Goal: Communication & Community: Connect with others

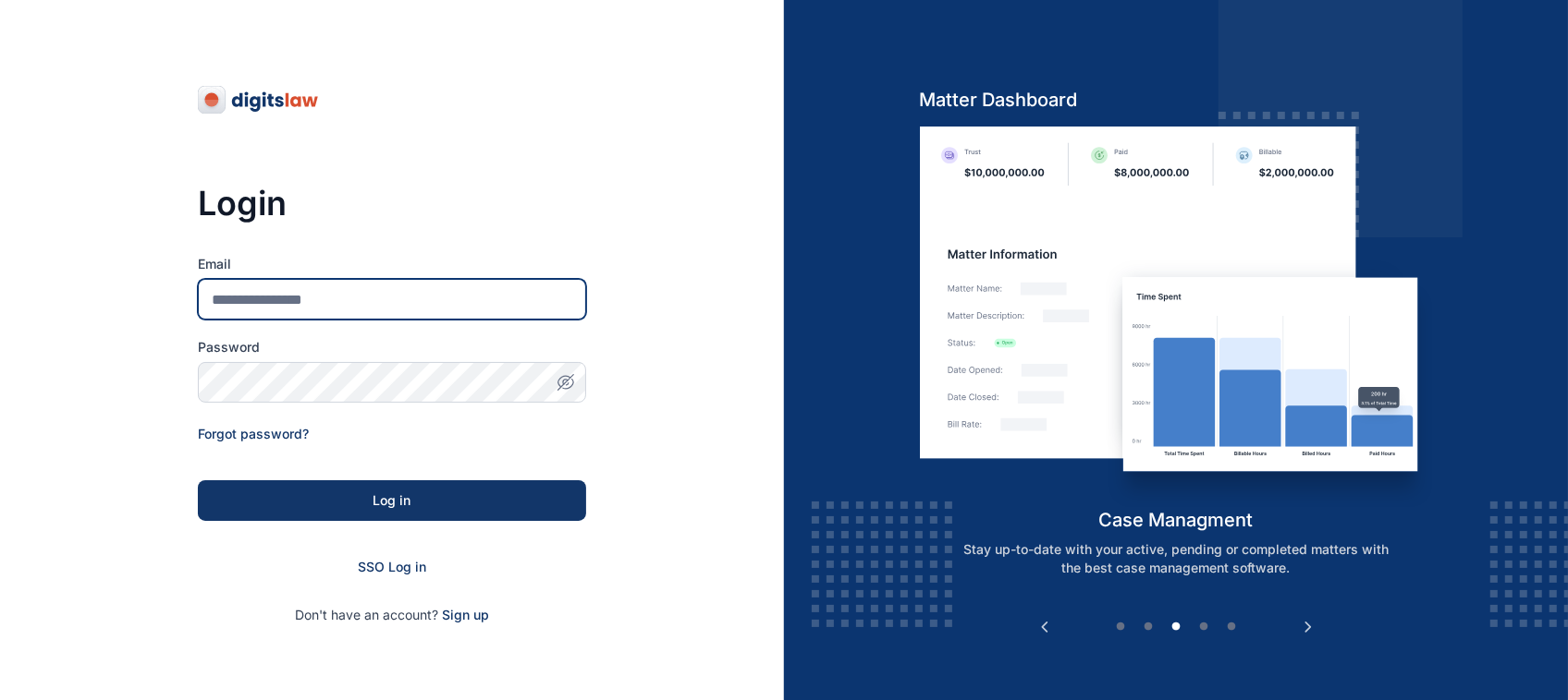
click at [507, 296] on input "Email" at bounding box center [392, 299] width 388 height 41
type input "**********"
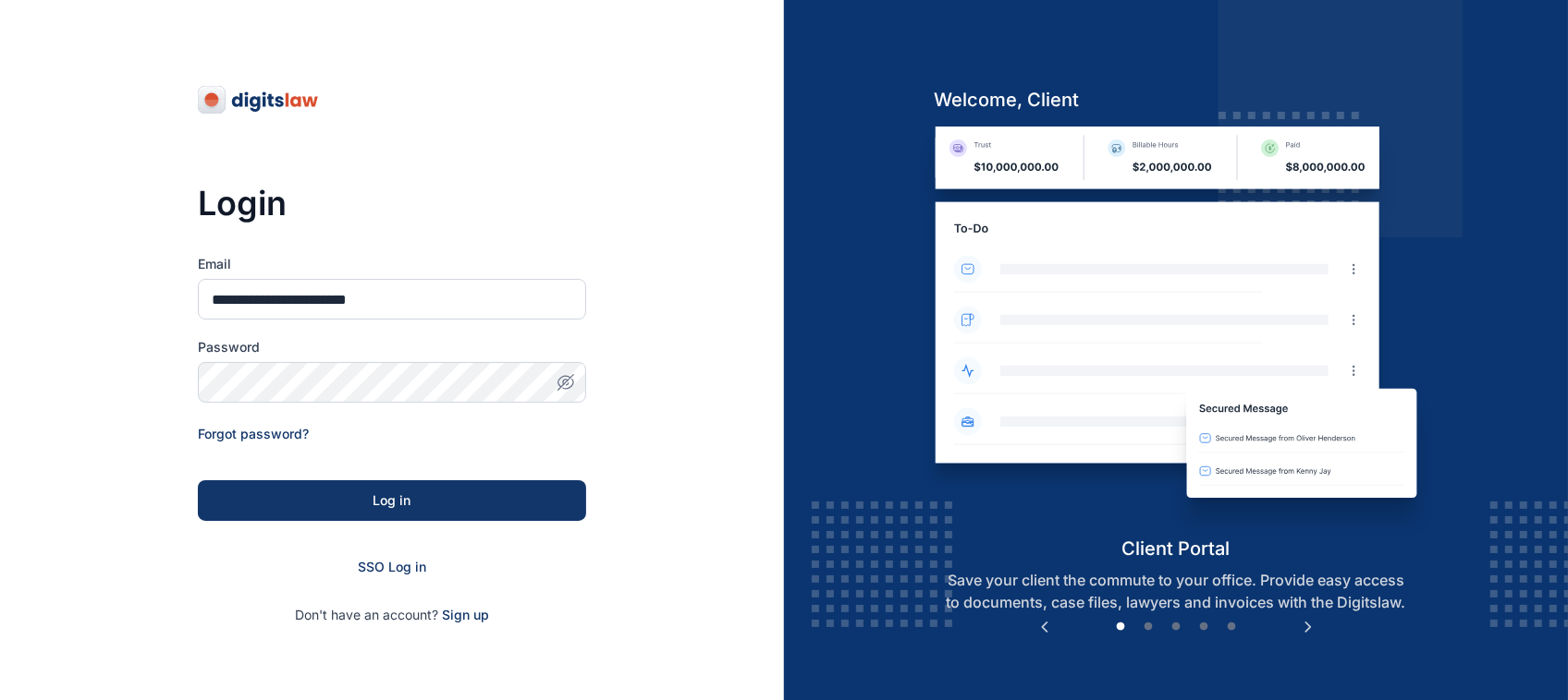
click at [575, 373] on span "button" at bounding box center [565, 382] width 41 height 19
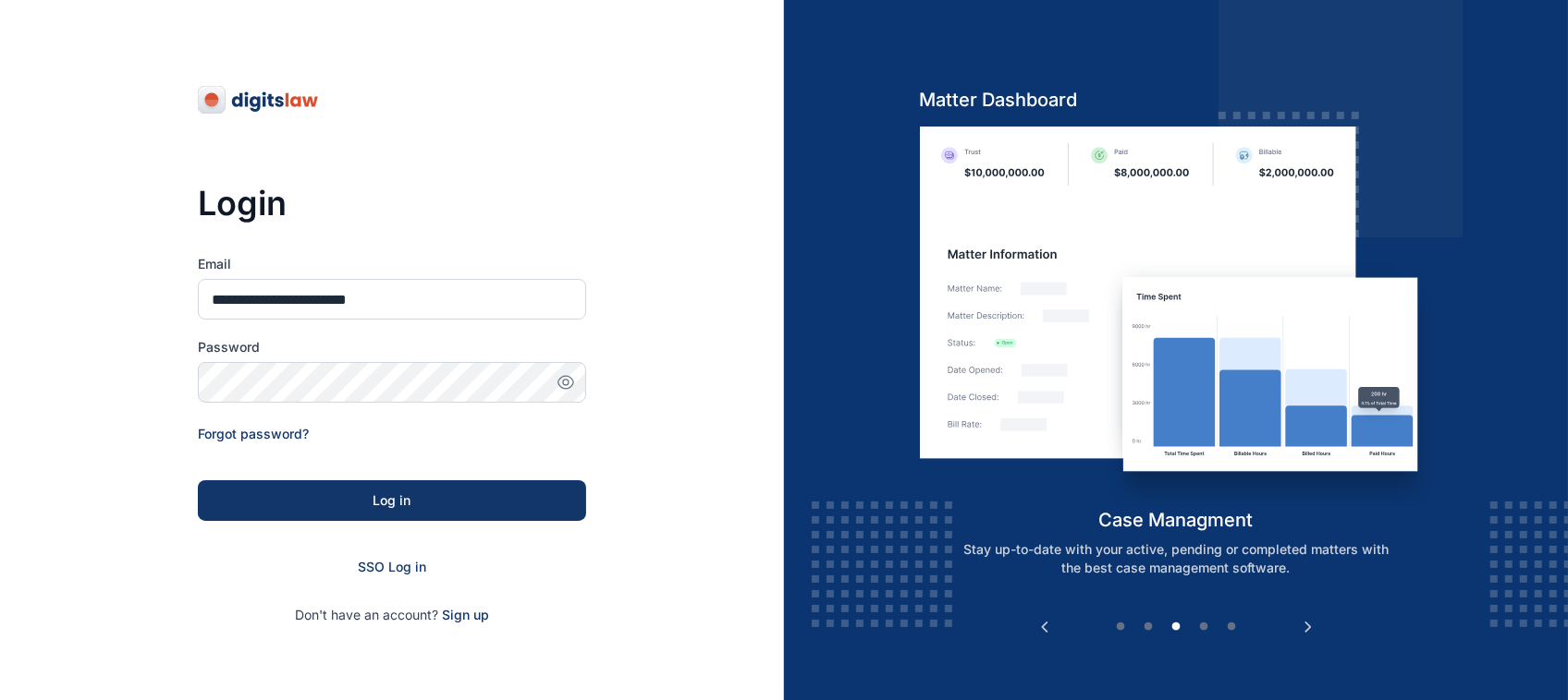
click at [402, 525] on form "**********" at bounding box center [392, 440] width 388 height 370
click at [402, 487] on button "Log in" at bounding box center [392, 500] width 388 height 41
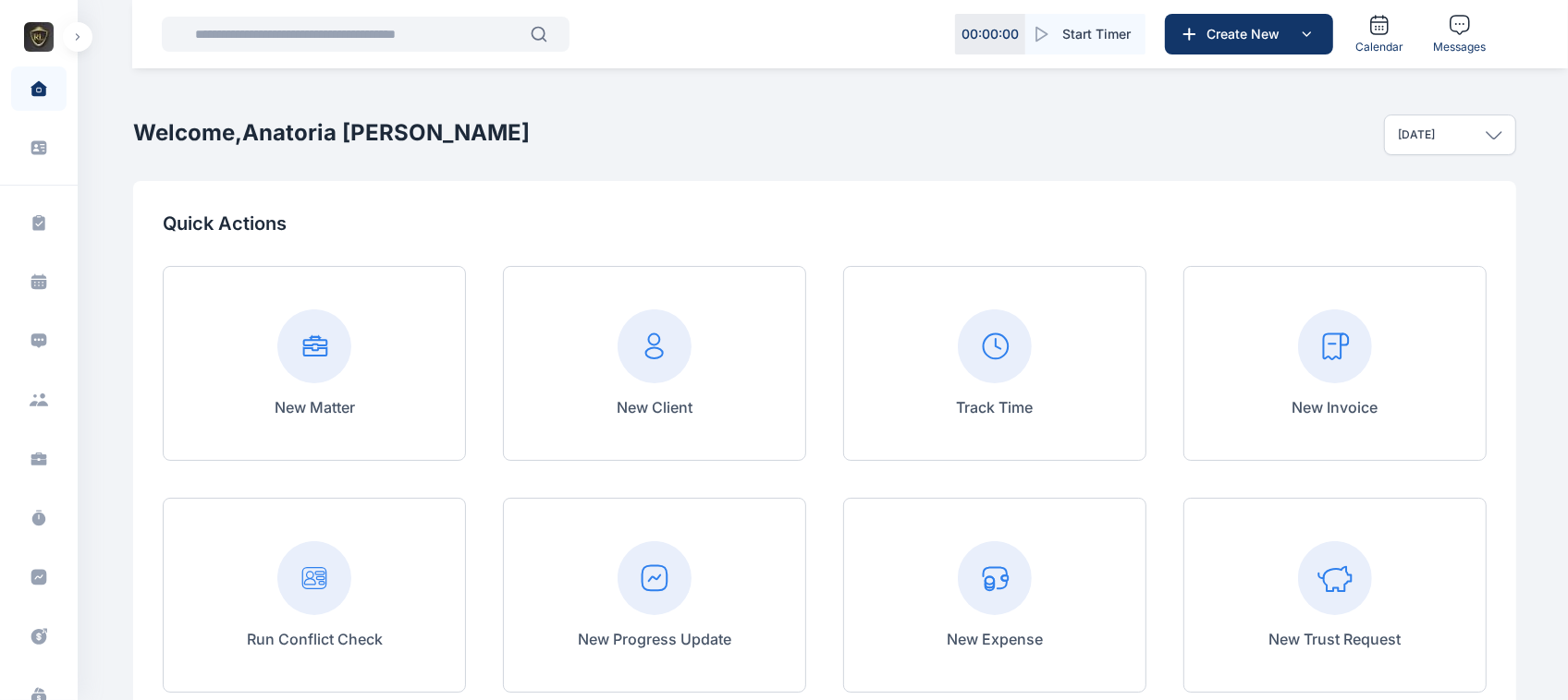
click at [75, 50] on button "button" at bounding box center [78, 37] width 30 height 30
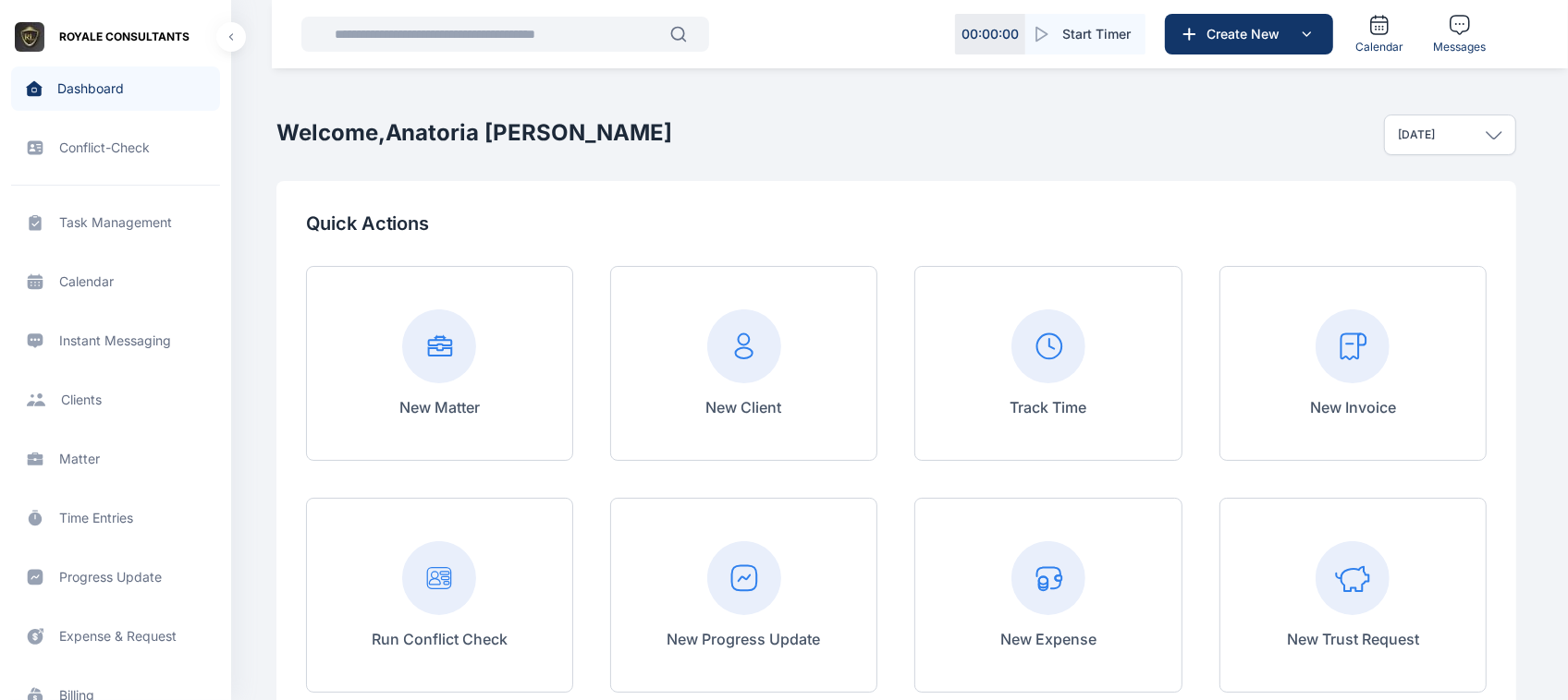
click at [133, 351] on span "Instant Messaging Instant Messaging Instant Messaging" at bounding box center [115, 340] width 209 height 44
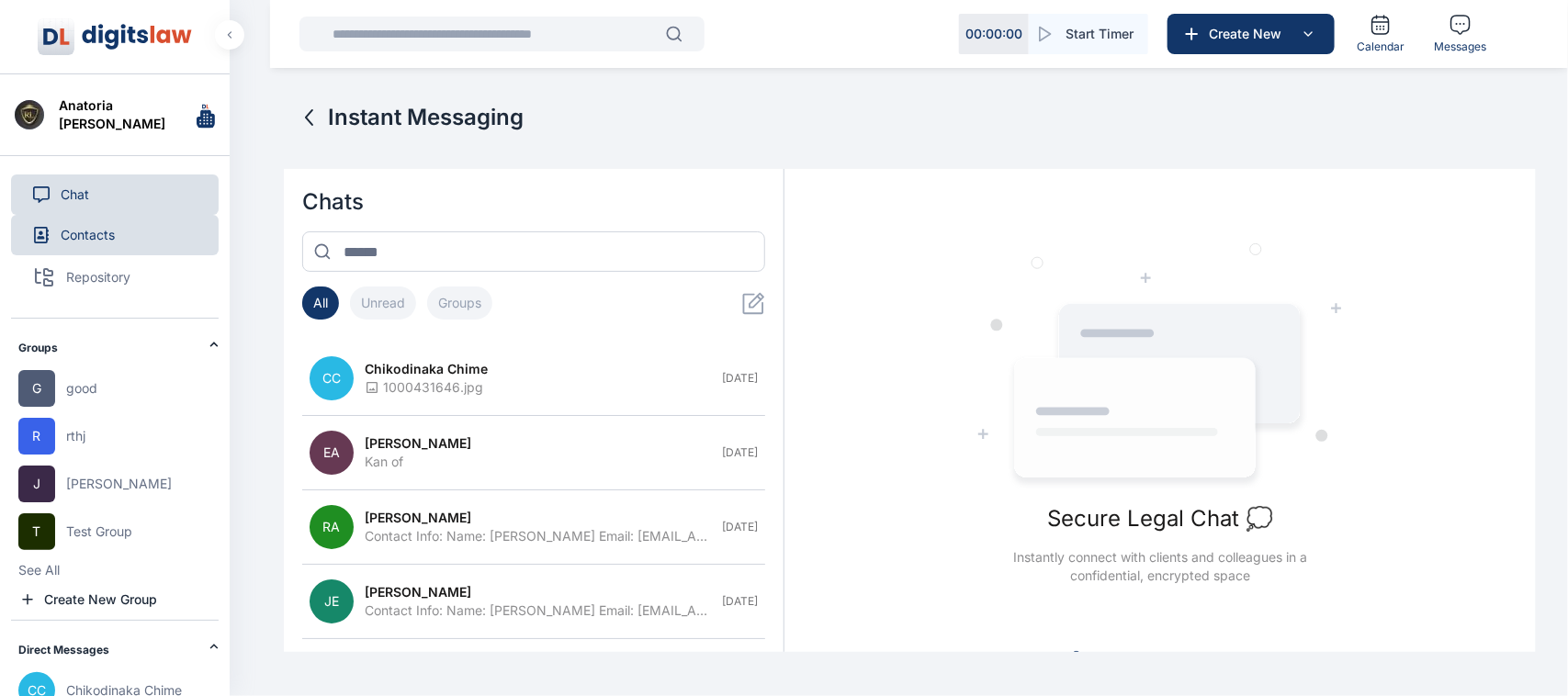
click at [107, 241] on button "Contacts" at bounding box center [114, 235] width 207 height 40
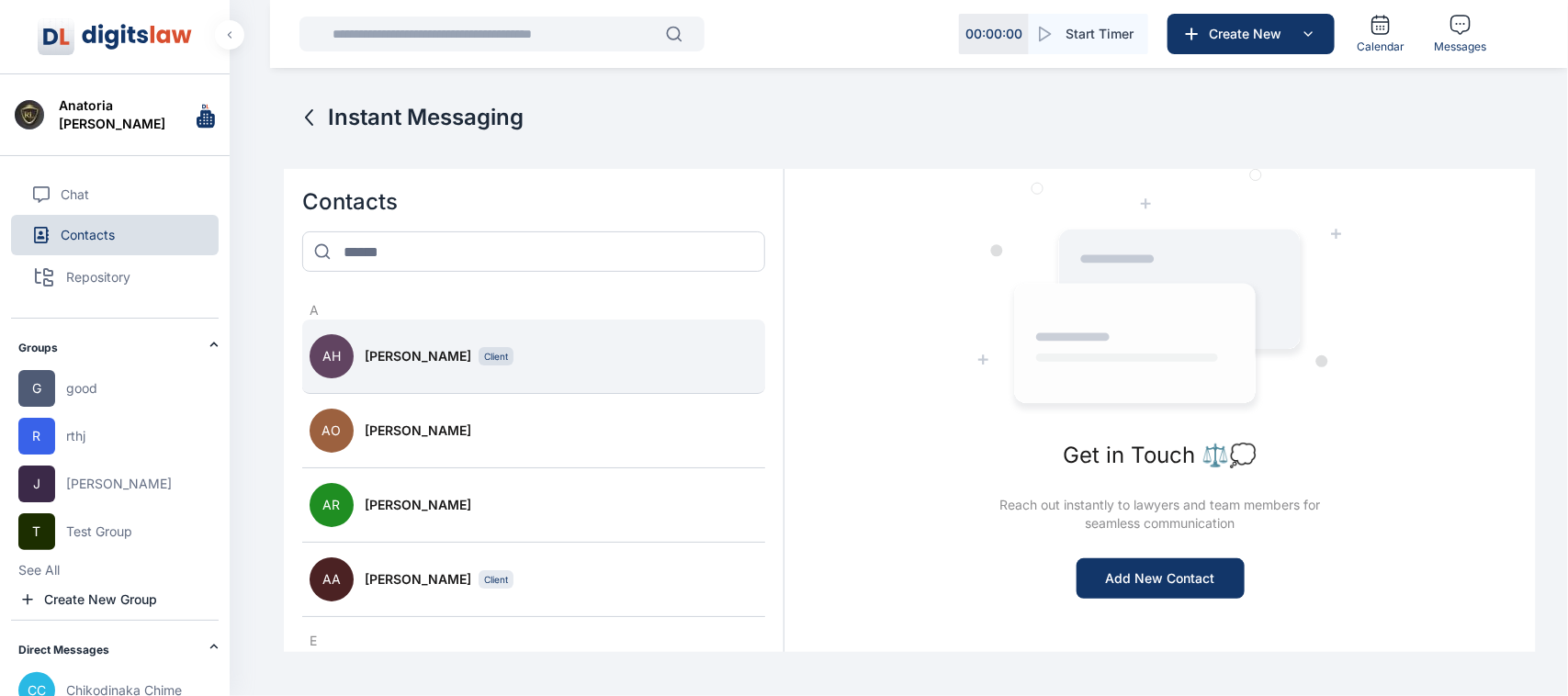
scroll to position [1002, 0]
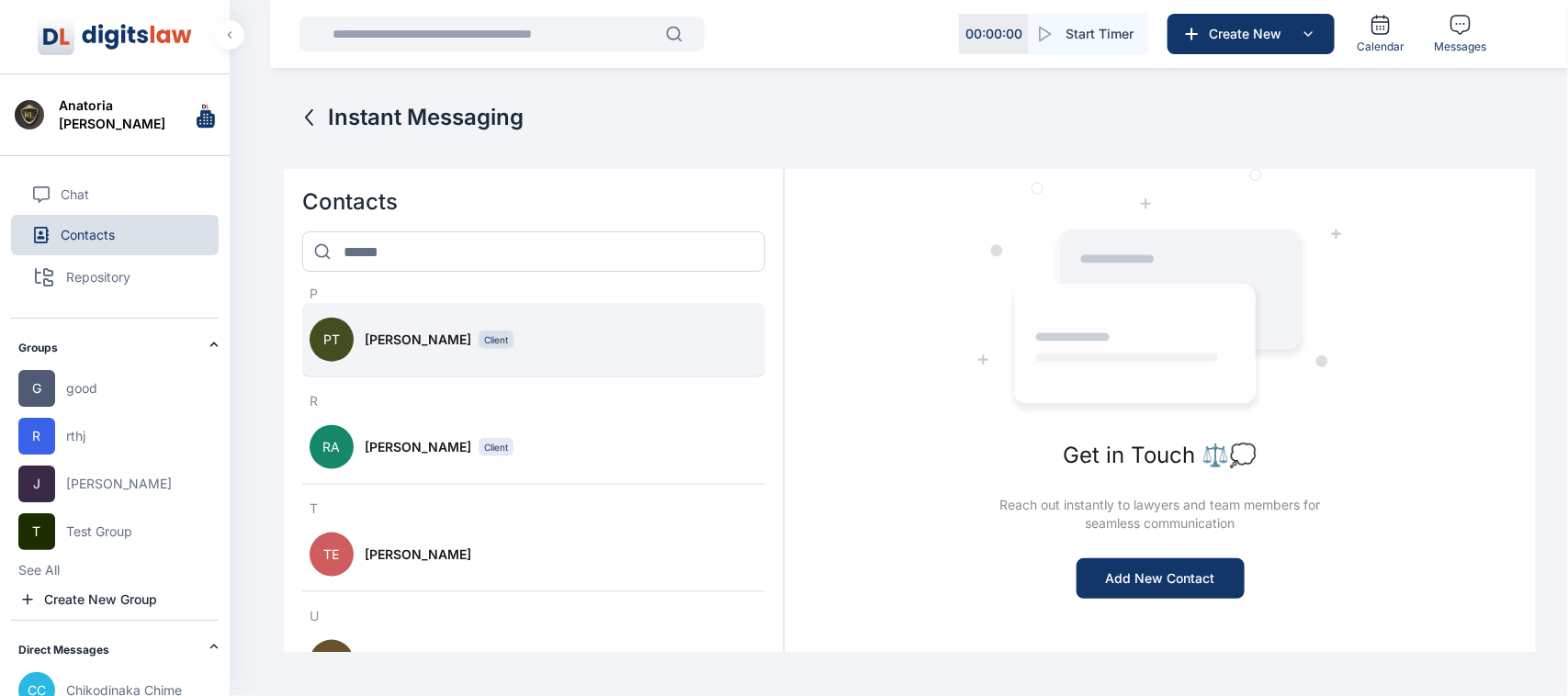
click at [494, 330] on div "[PERSON_NAME] Test Client" at bounding box center [561, 339] width 393 height 19
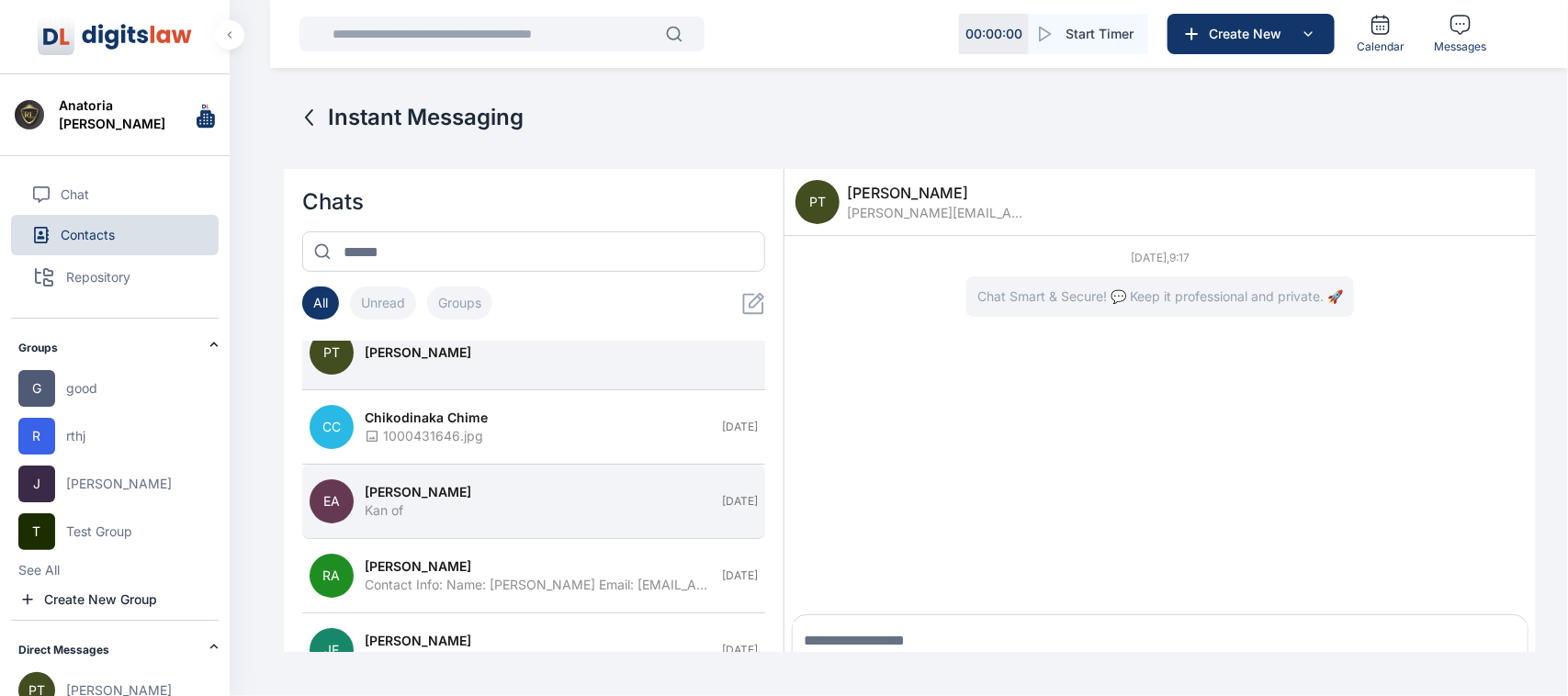
scroll to position [0, 0]
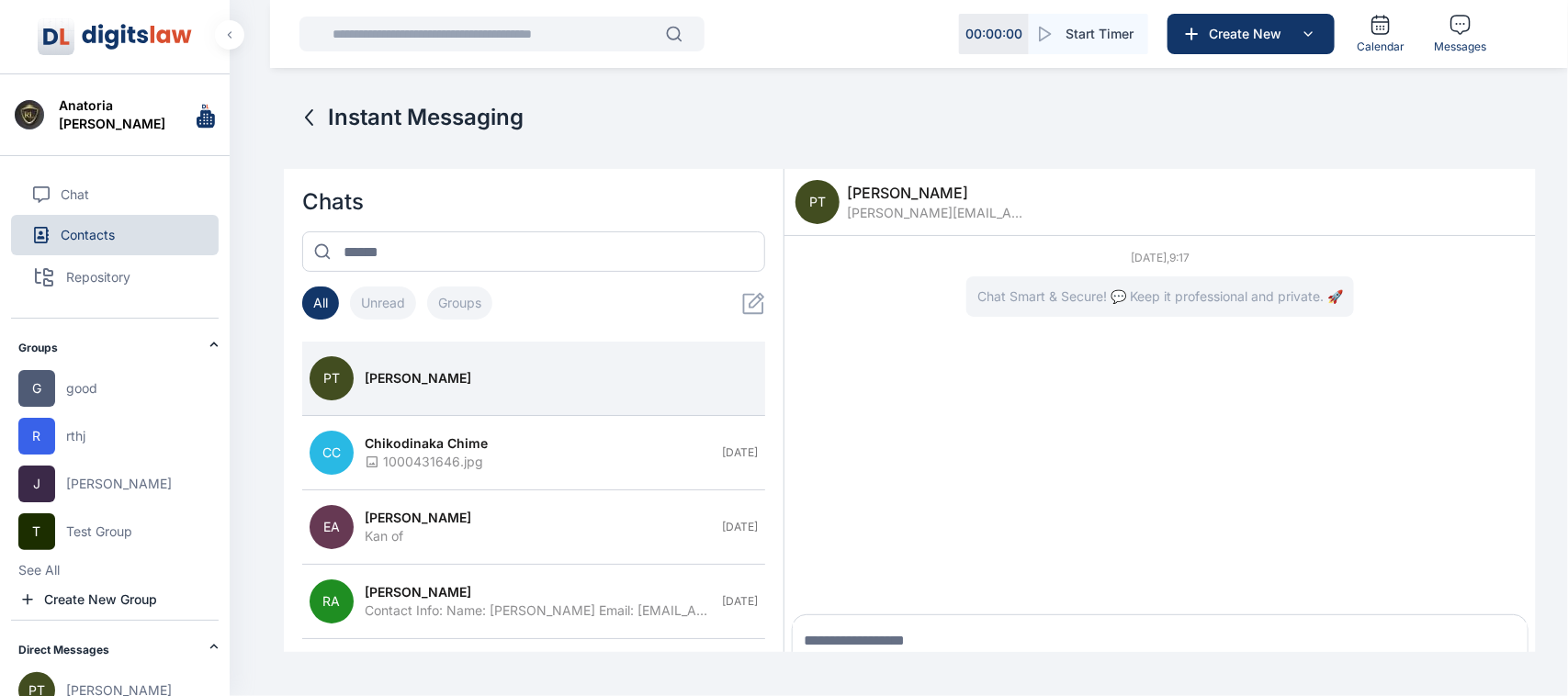
click at [118, 237] on button "Contacts" at bounding box center [114, 235] width 207 height 40
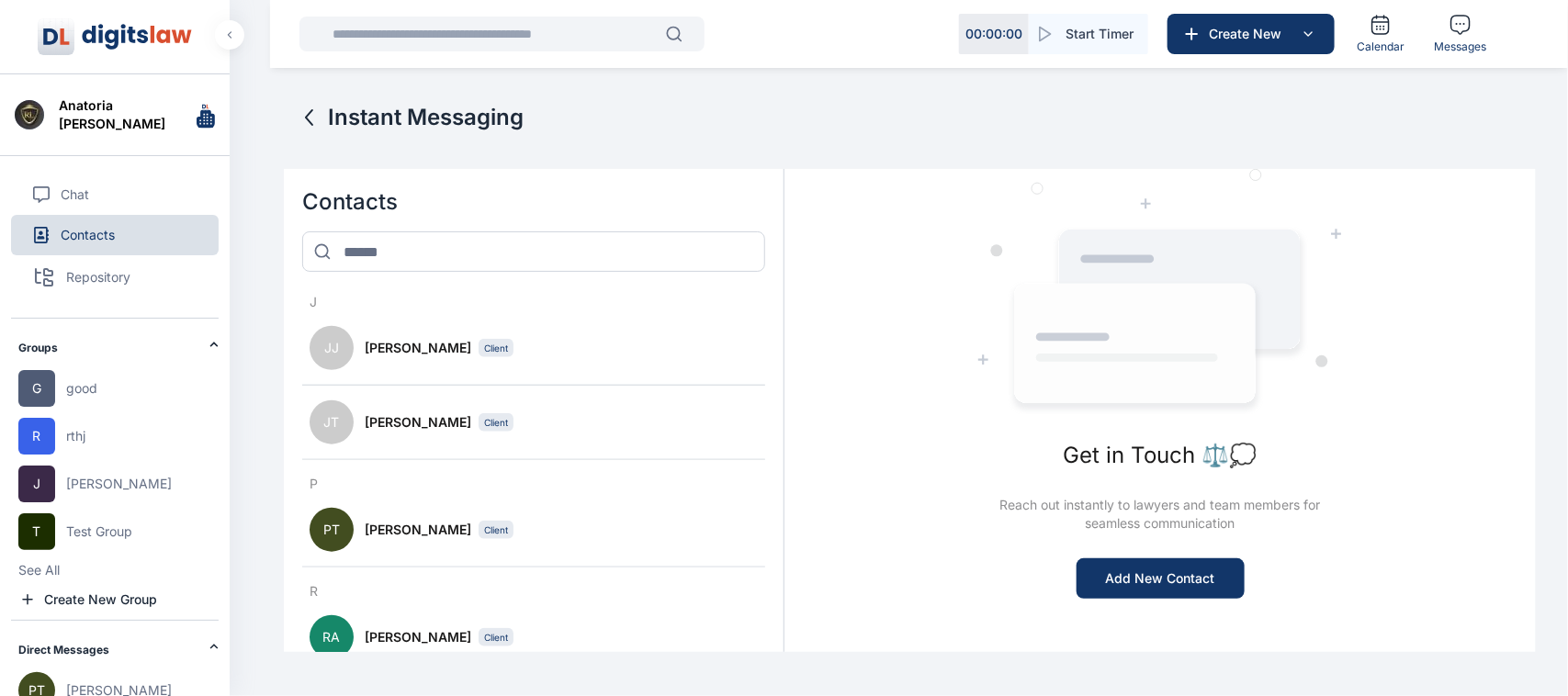
scroll to position [1002, 0]
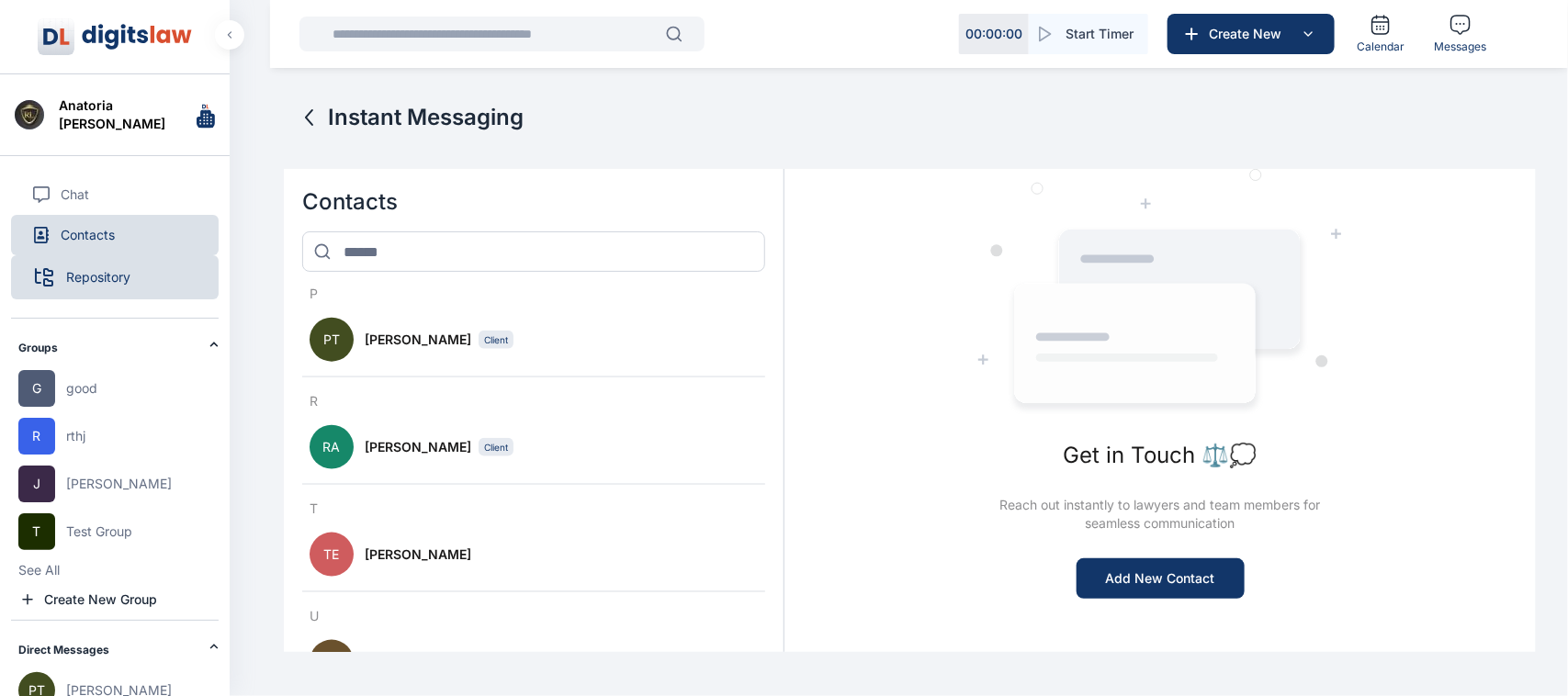
click at [120, 272] on span "Repository" at bounding box center [97, 277] width 64 height 19
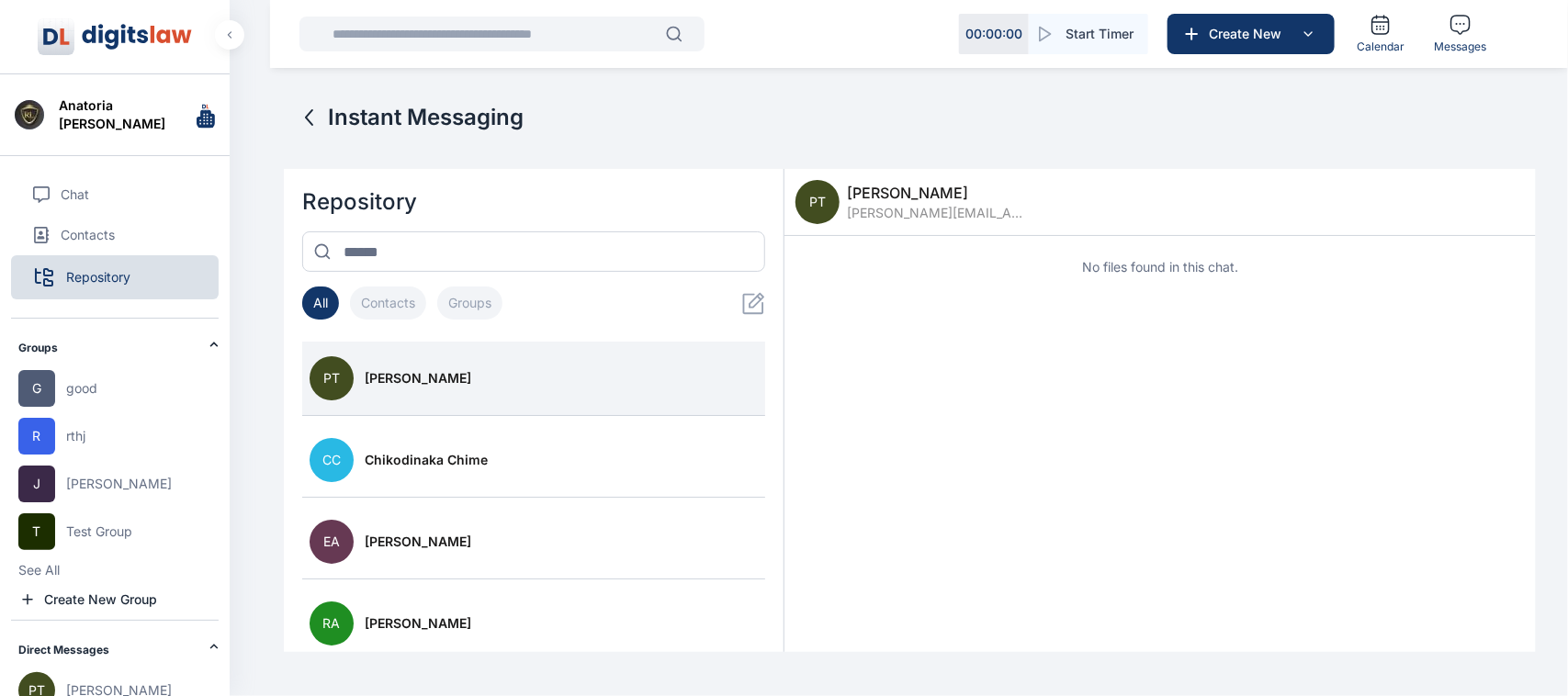
click at [120, 272] on span "Repository" at bounding box center [97, 277] width 64 height 19
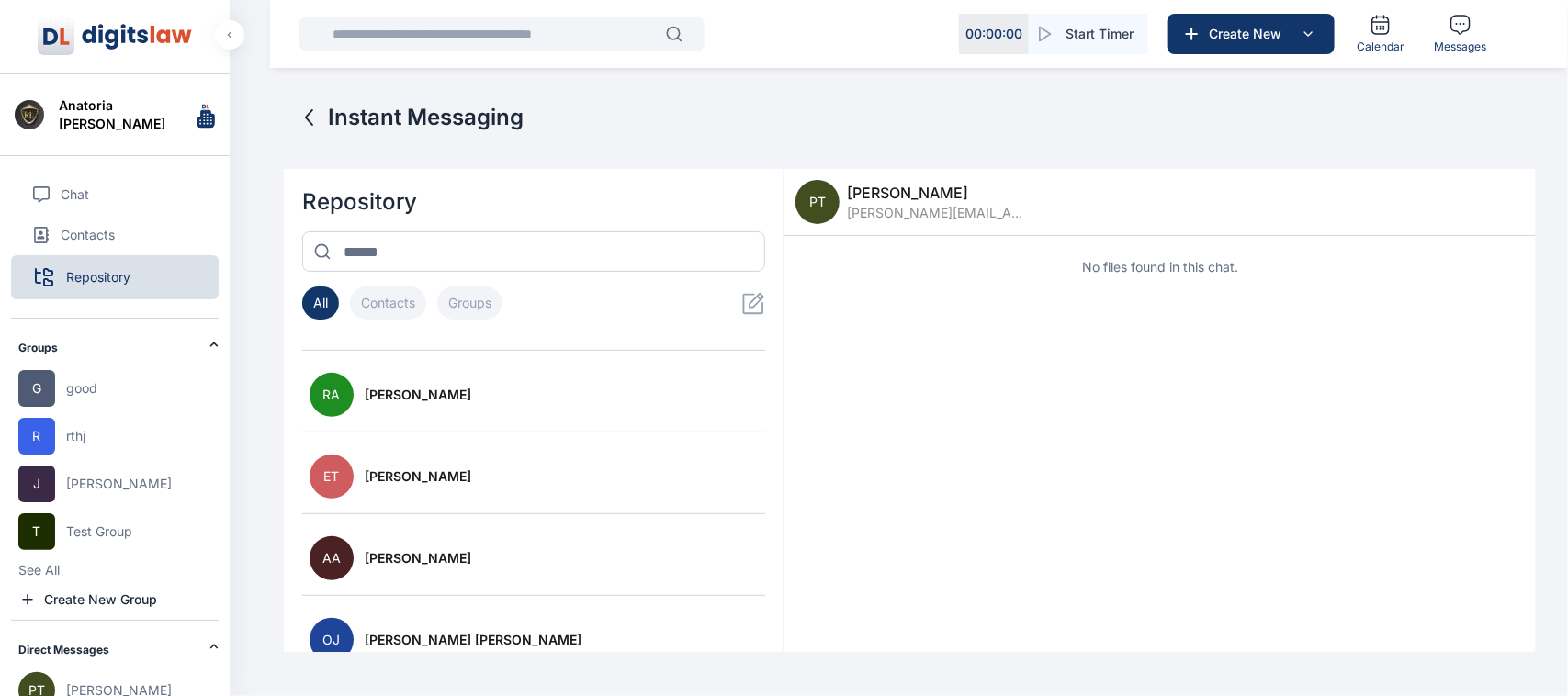
scroll to position [459, 0]
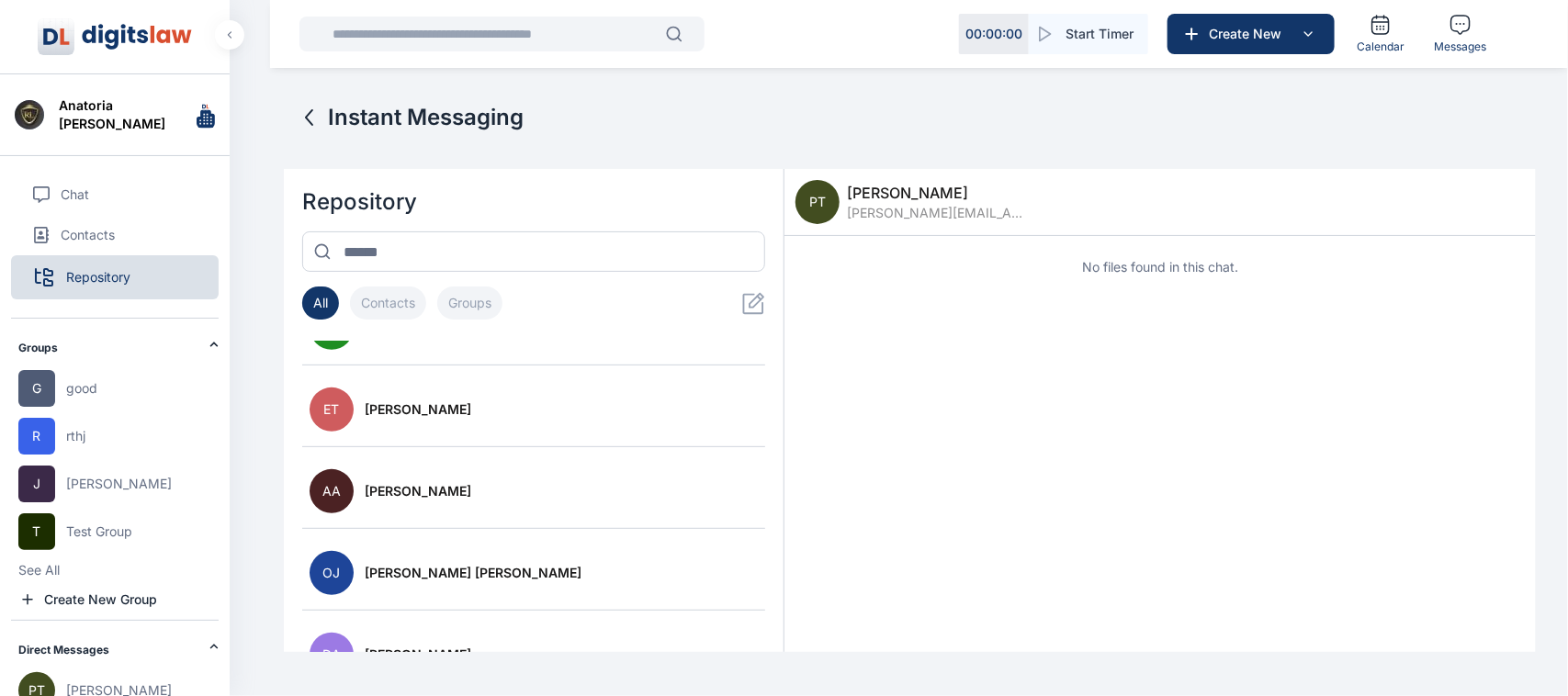
click at [418, 301] on button "Contacts" at bounding box center [388, 304] width 77 height 33
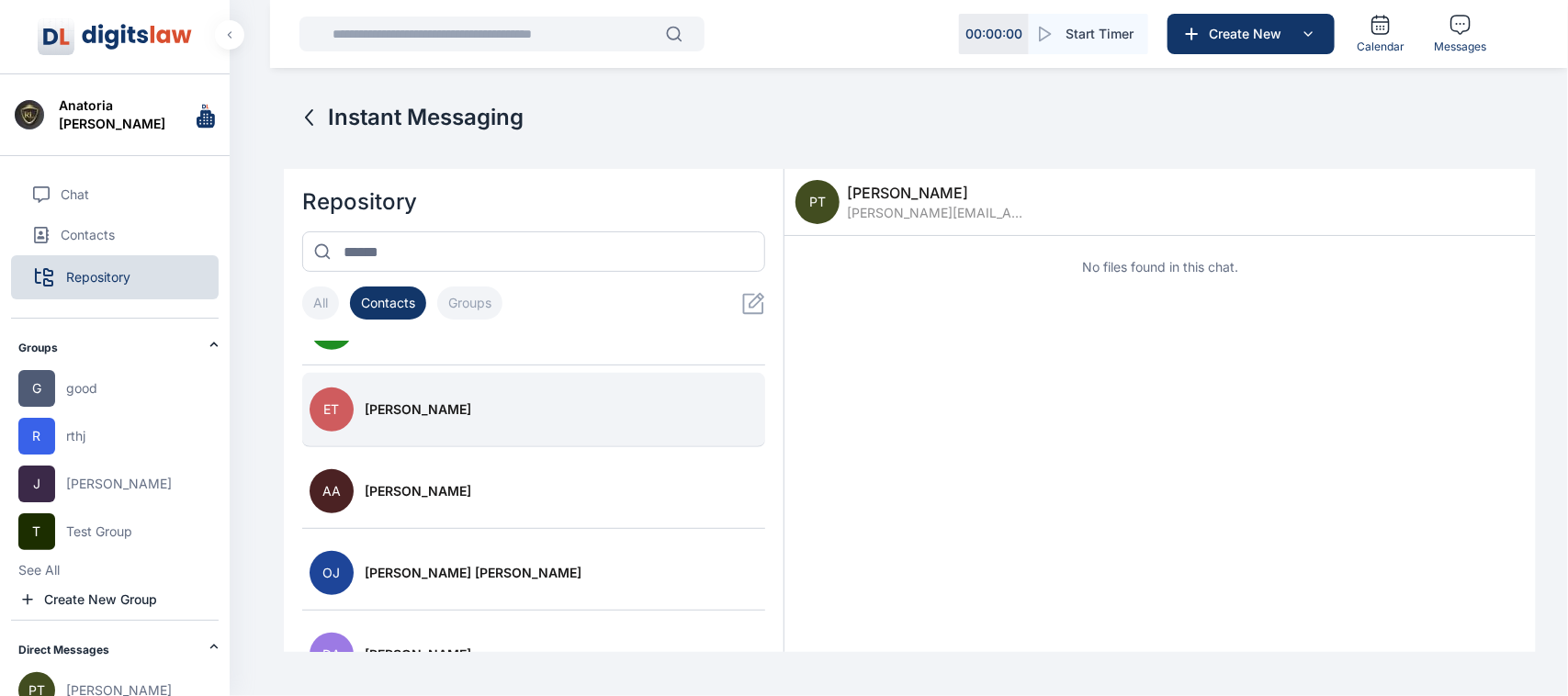
scroll to position [0, 0]
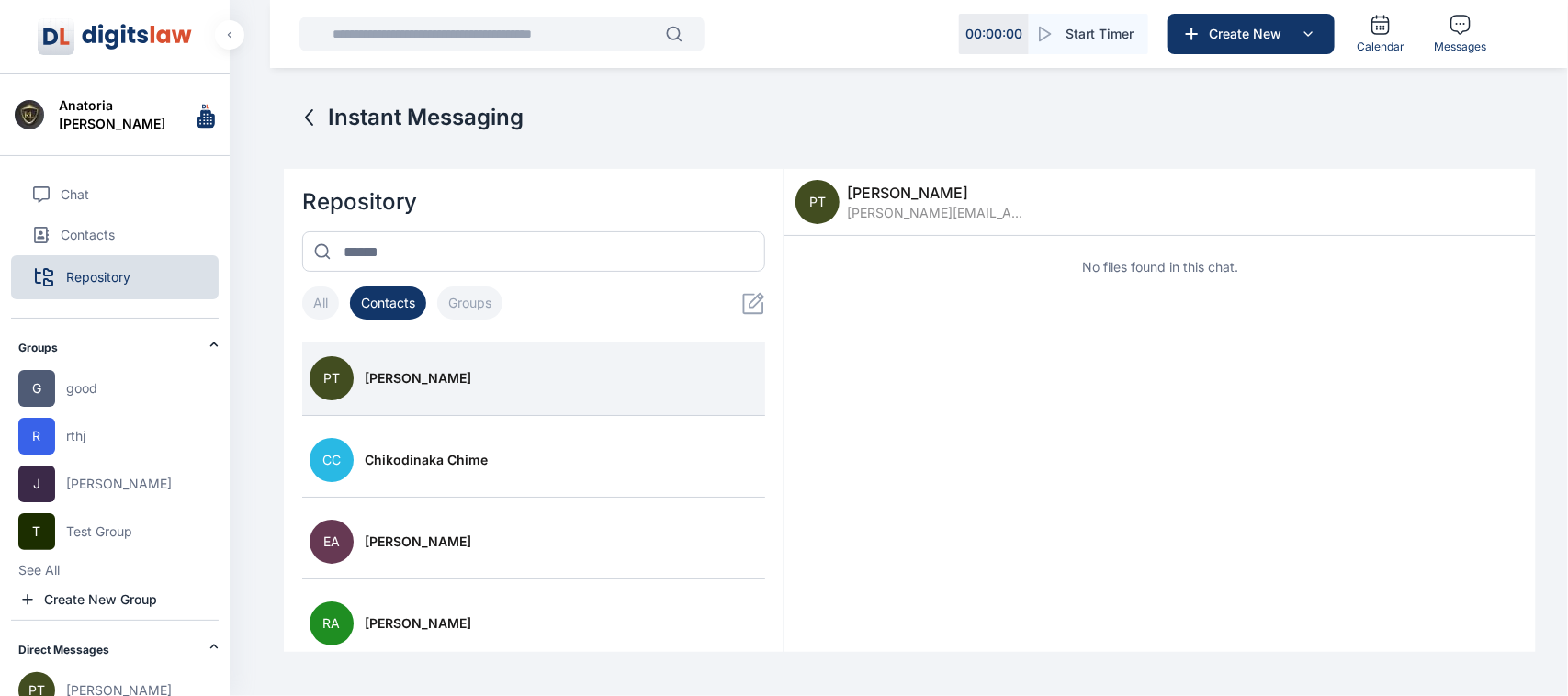
click at [461, 306] on button "Groups" at bounding box center [470, 304] width 65 height 33
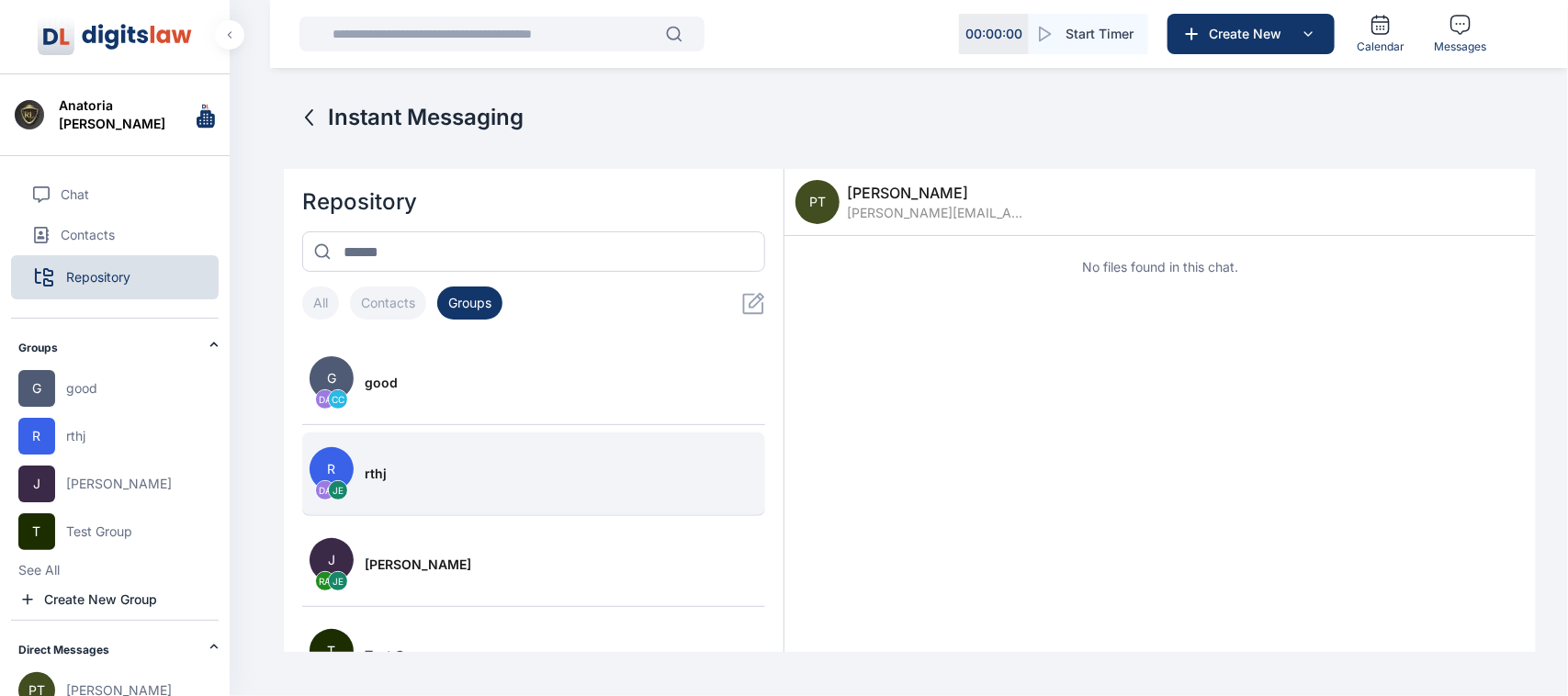
click at [423, 473] on div "rthj" at bounding box center [561, 474] width 393 height 19
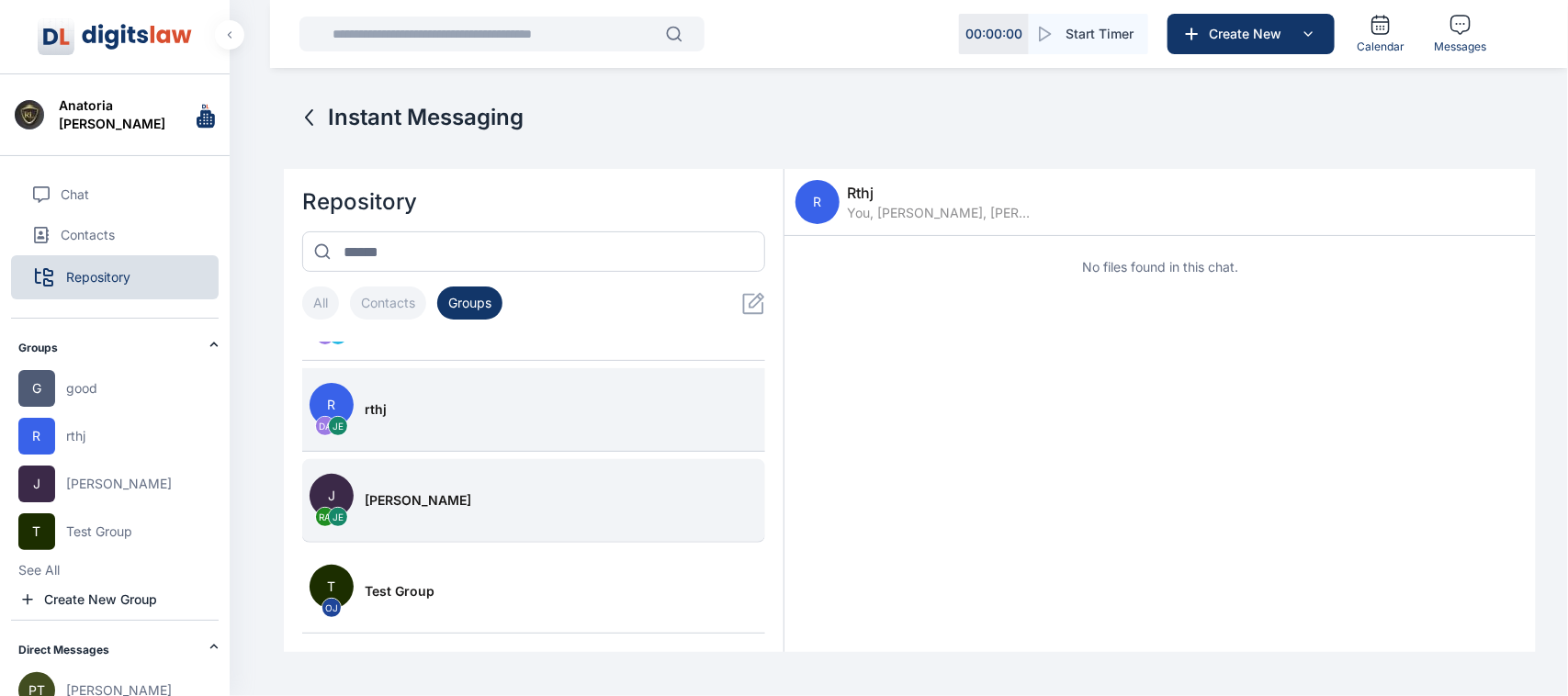
scroll to position [98, 0]
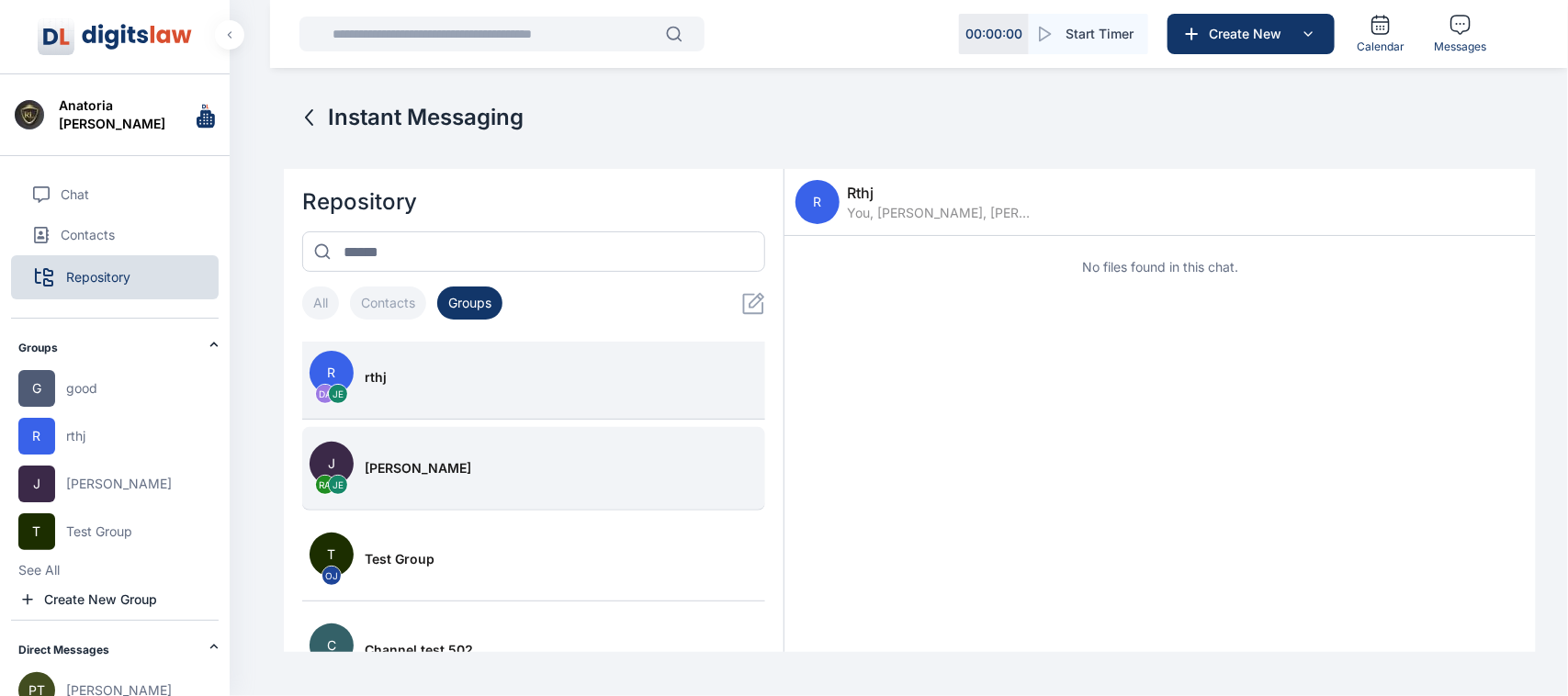
click at [423, 544] on button "T OJ Test Group" at bounding box center [533, 559] width 463 height 84
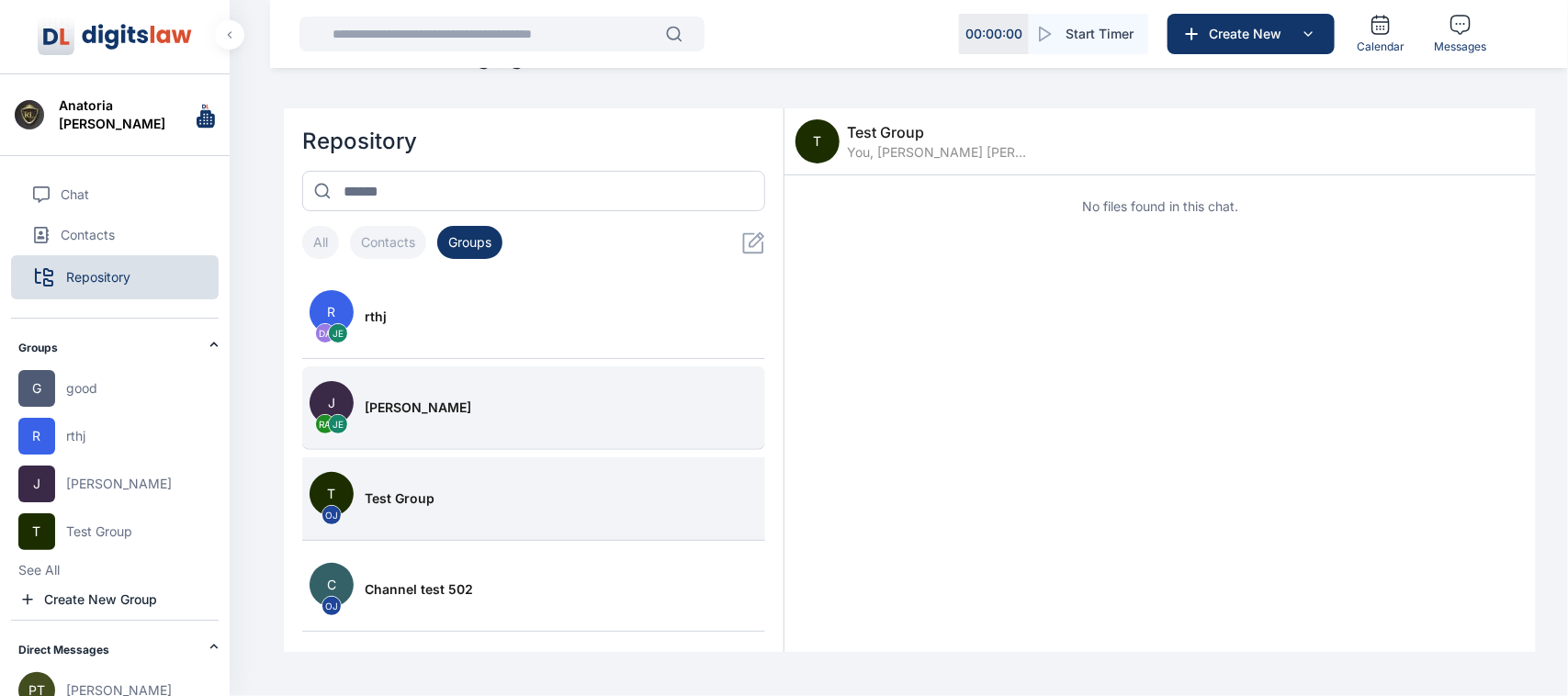
scroll to position [65, 0]
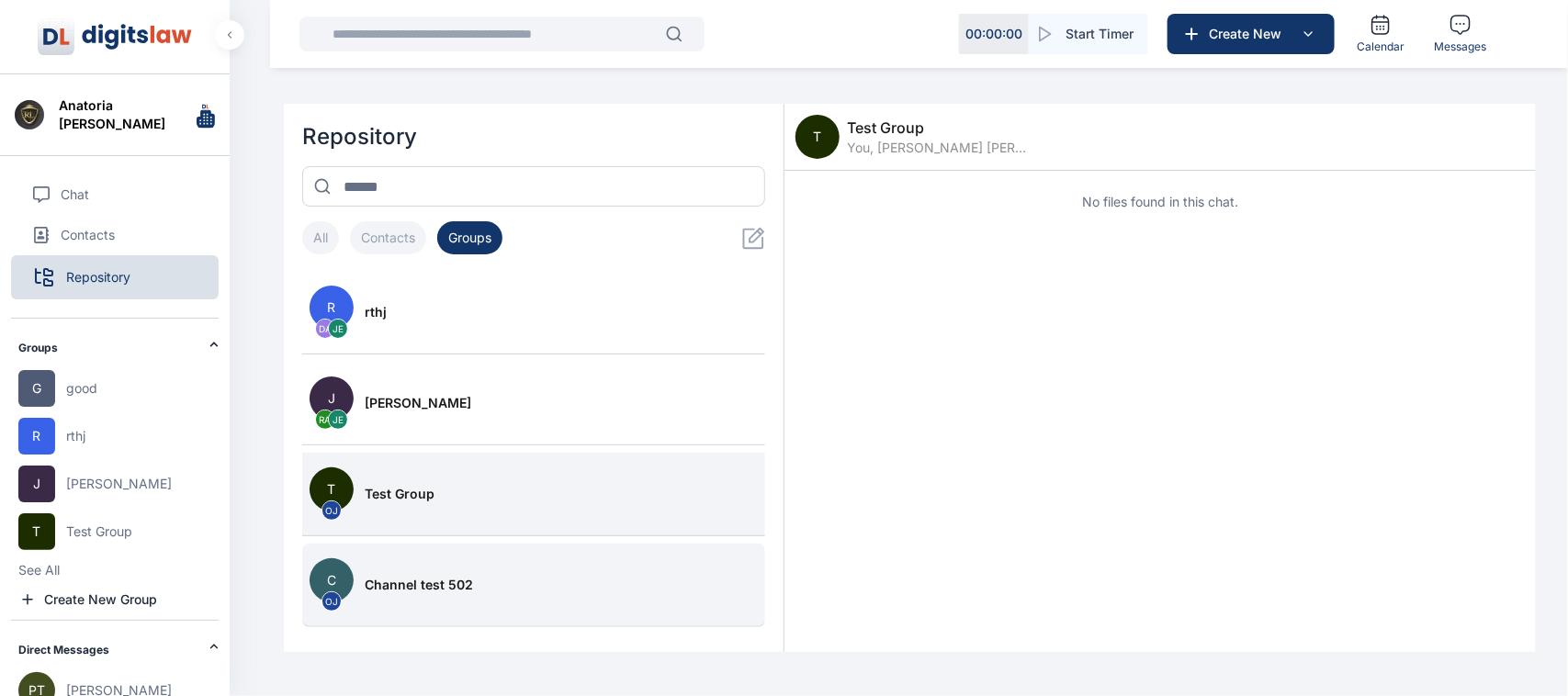
click at [423, 588] on span "Channel test 502" at bounding box center [419, 585] width 108 height 19
click at [424, 519] on button "T OJ Test Group" at bounding box center [533, 494] width 463 height 84
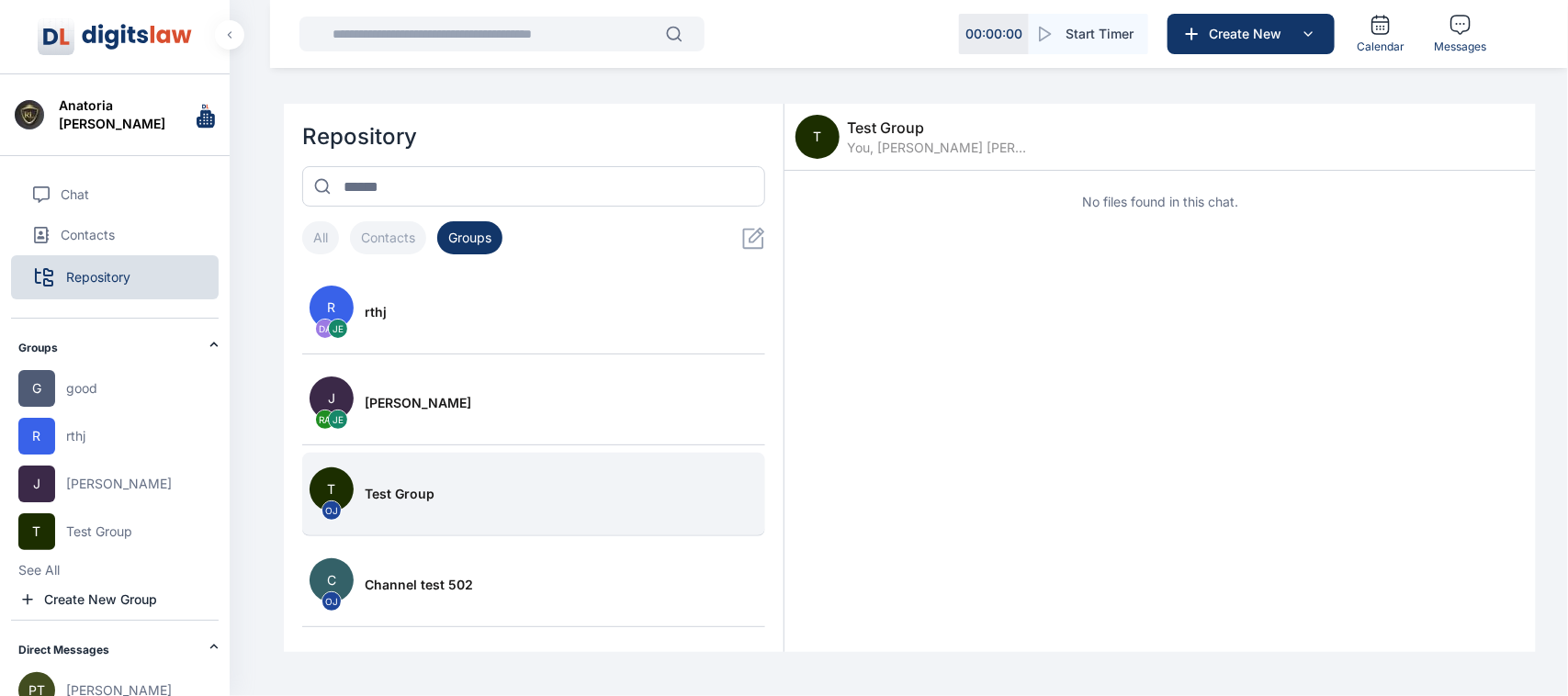
scroll to position [0, 0]
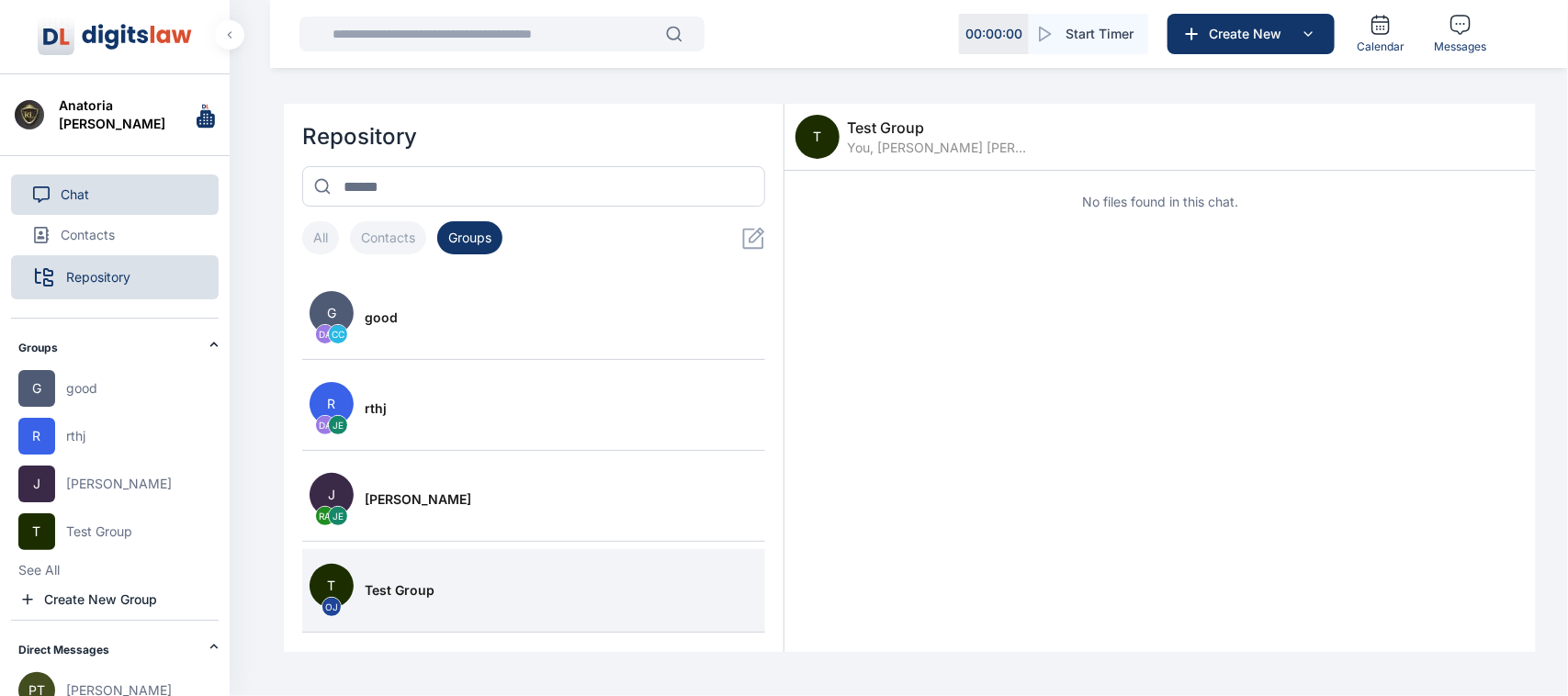
click at [102, 180] on button "Chat" at bounding box center [114, 195] width 207 height 40
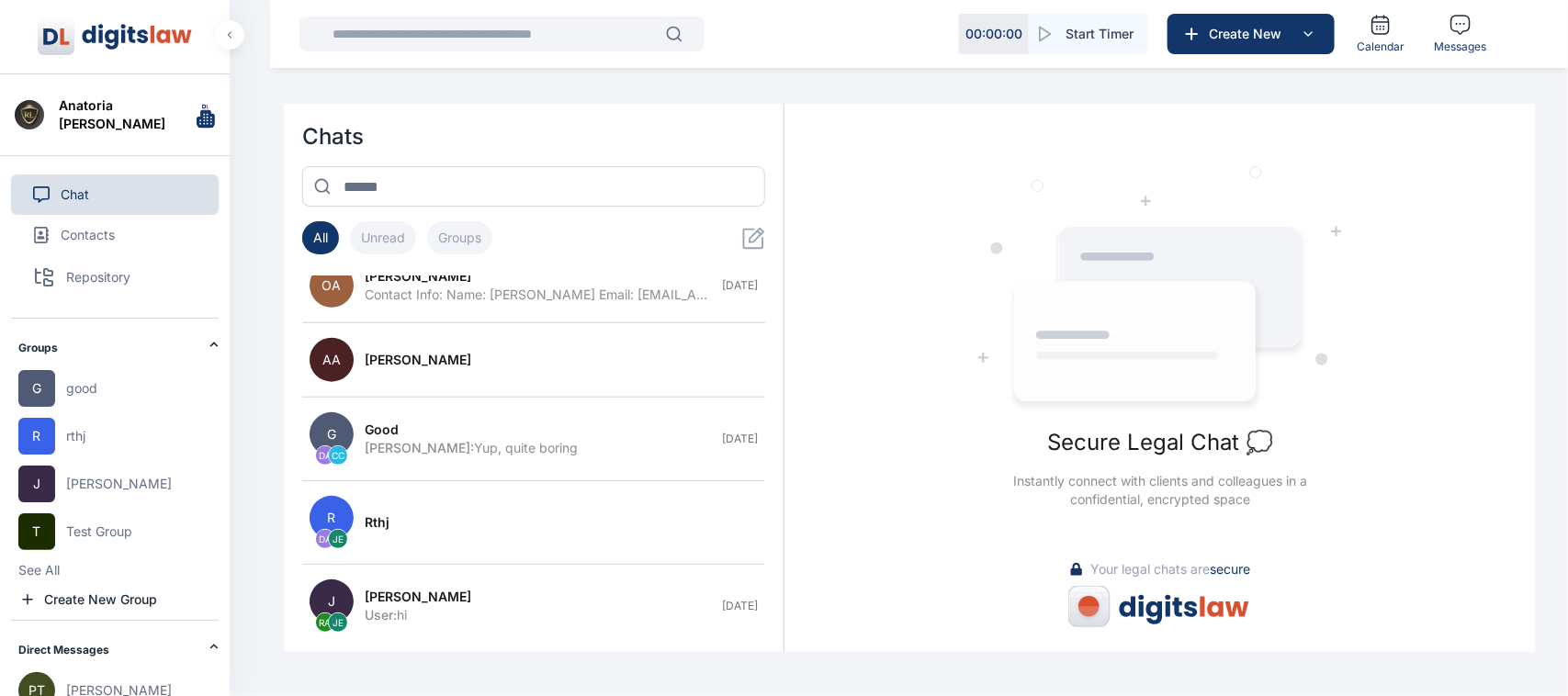
scroll to position [1031, 0]
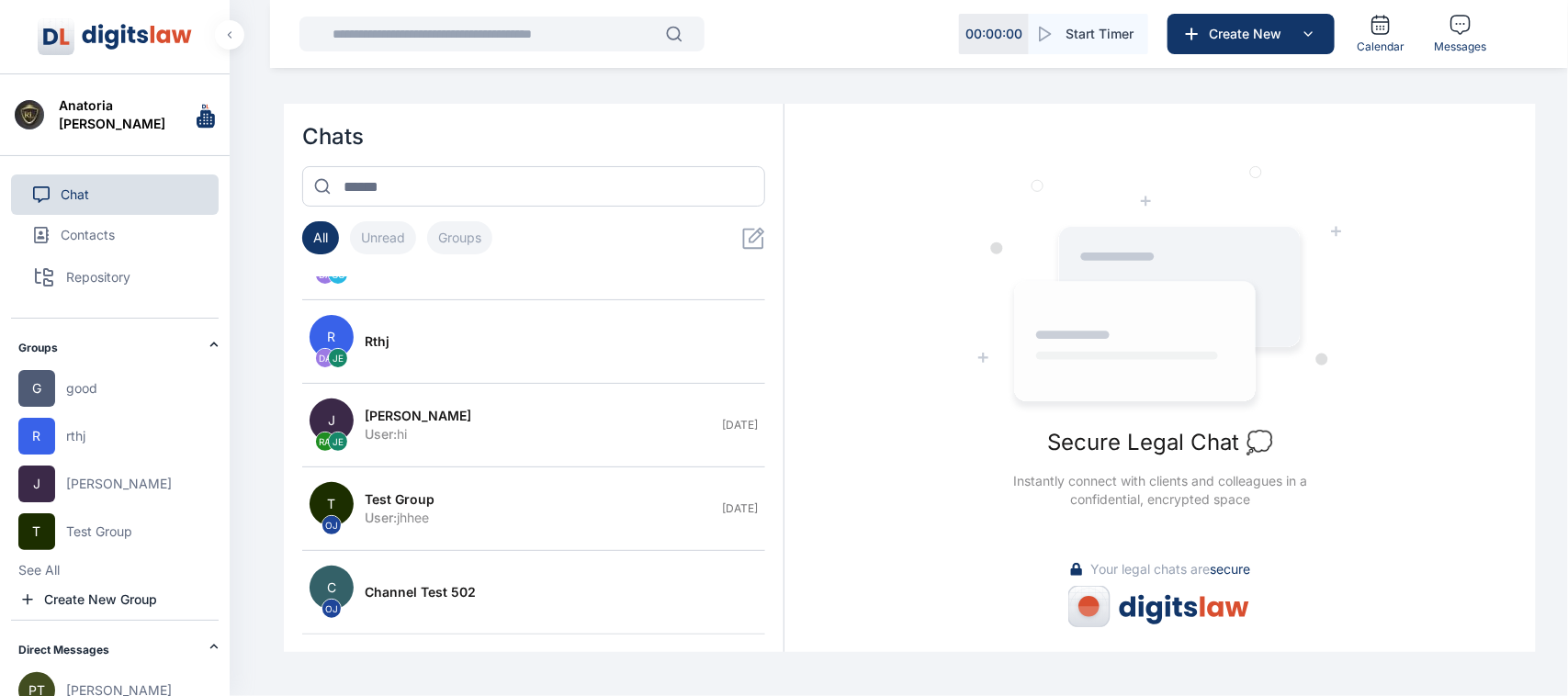
click at [413, 451] on button "J RA [PERSON_NAME] User : hi [DATE]" at bounding box center [533, 426] width 463 height 84
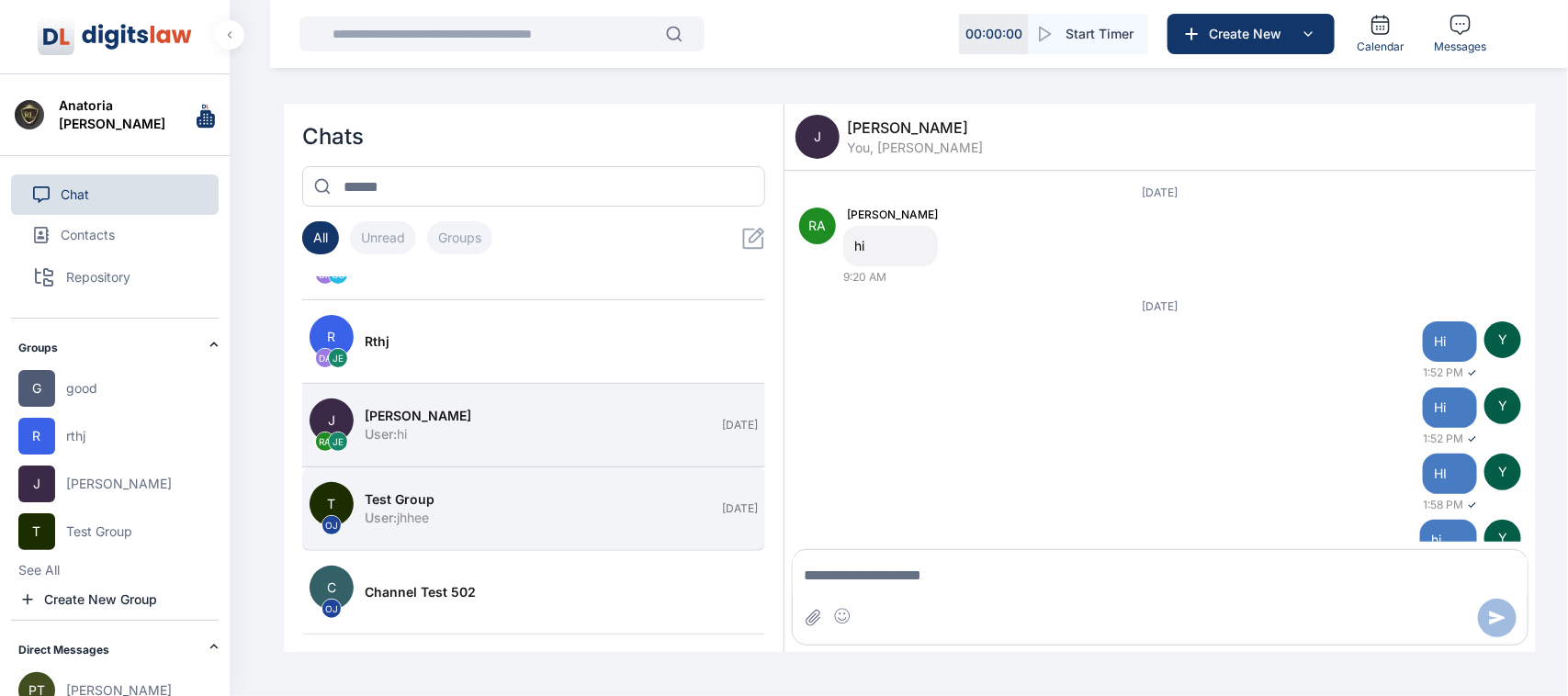
scroll to position [66, 0]
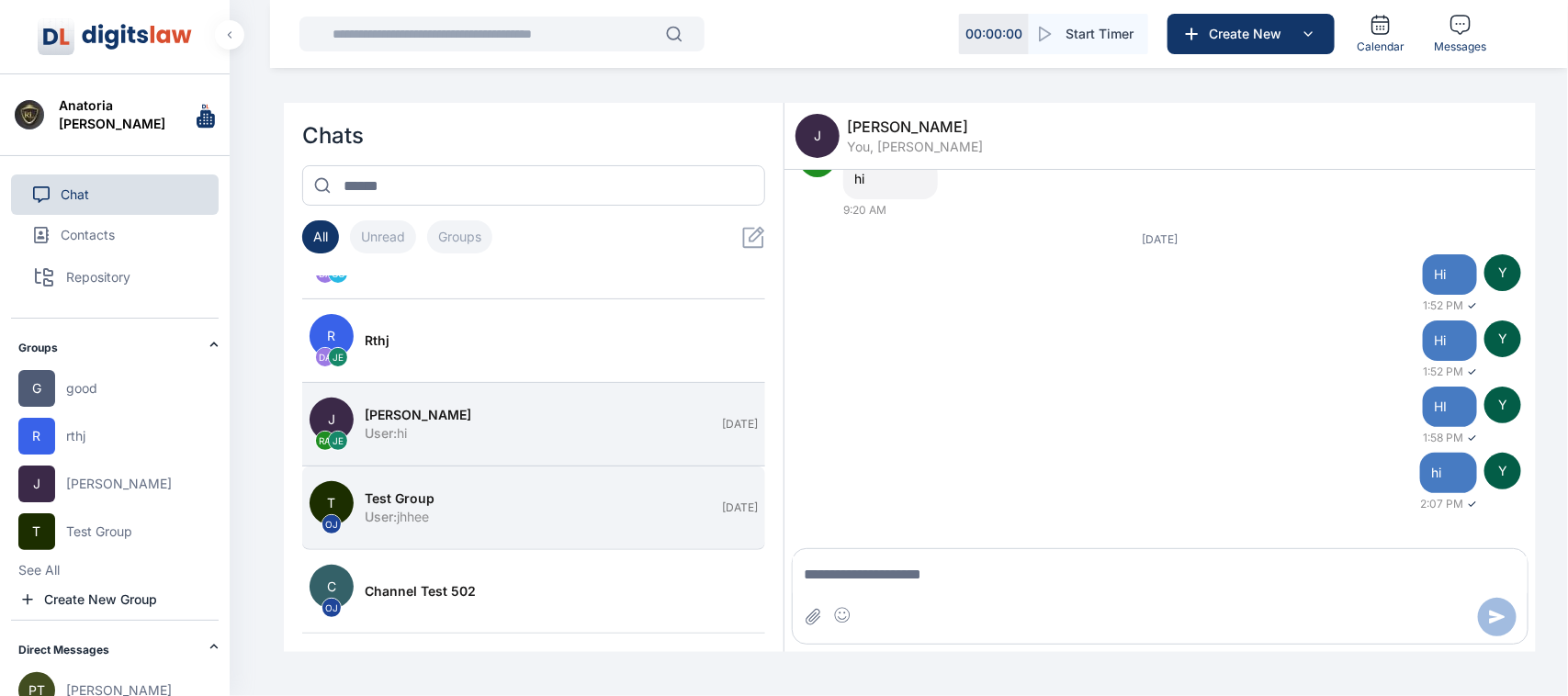
click at [453, 525] on div "User : jhhee" at bounding box center [538, 517] width 346 height 19
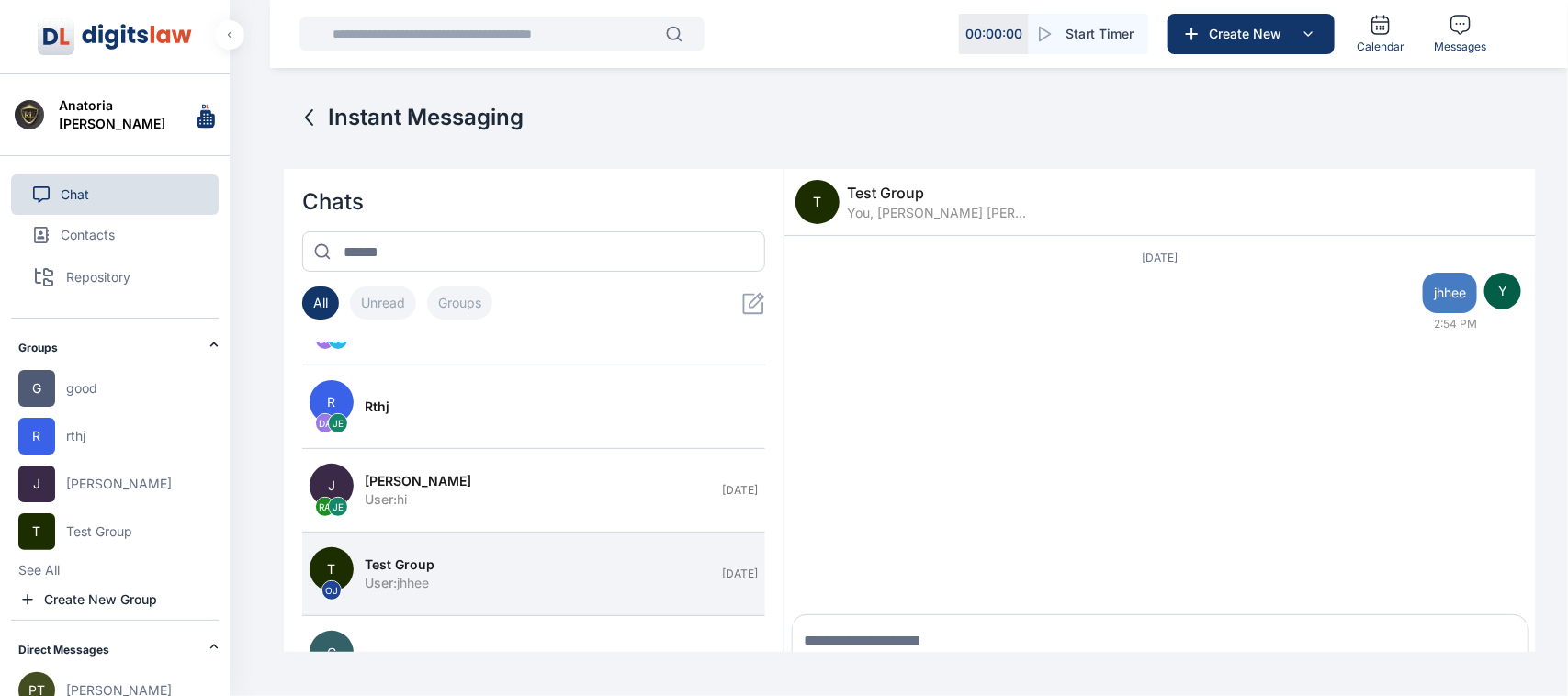
scroll to position [0, 0]
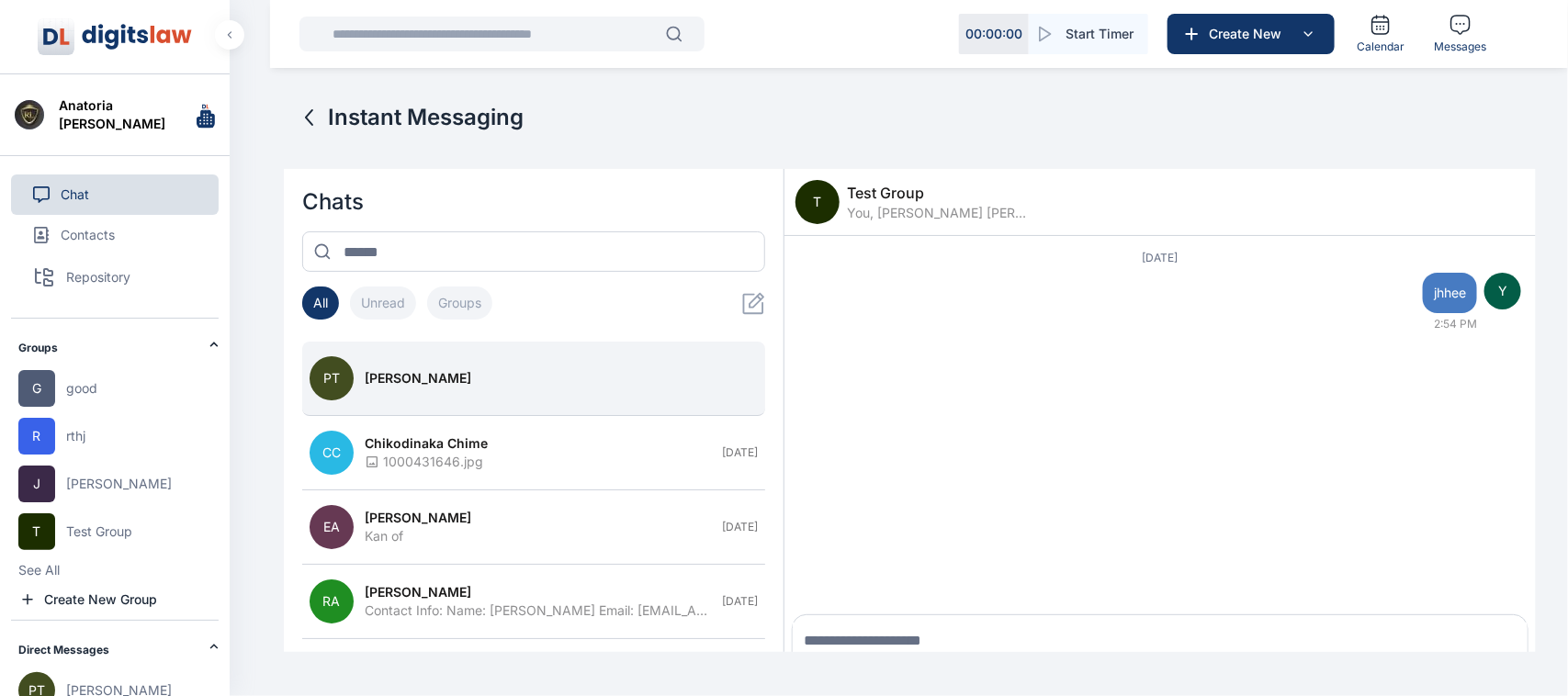
click at [432, 404] on button "PT [PERSON_NAME]" at bounding box center [533, 379] width 463 height 75
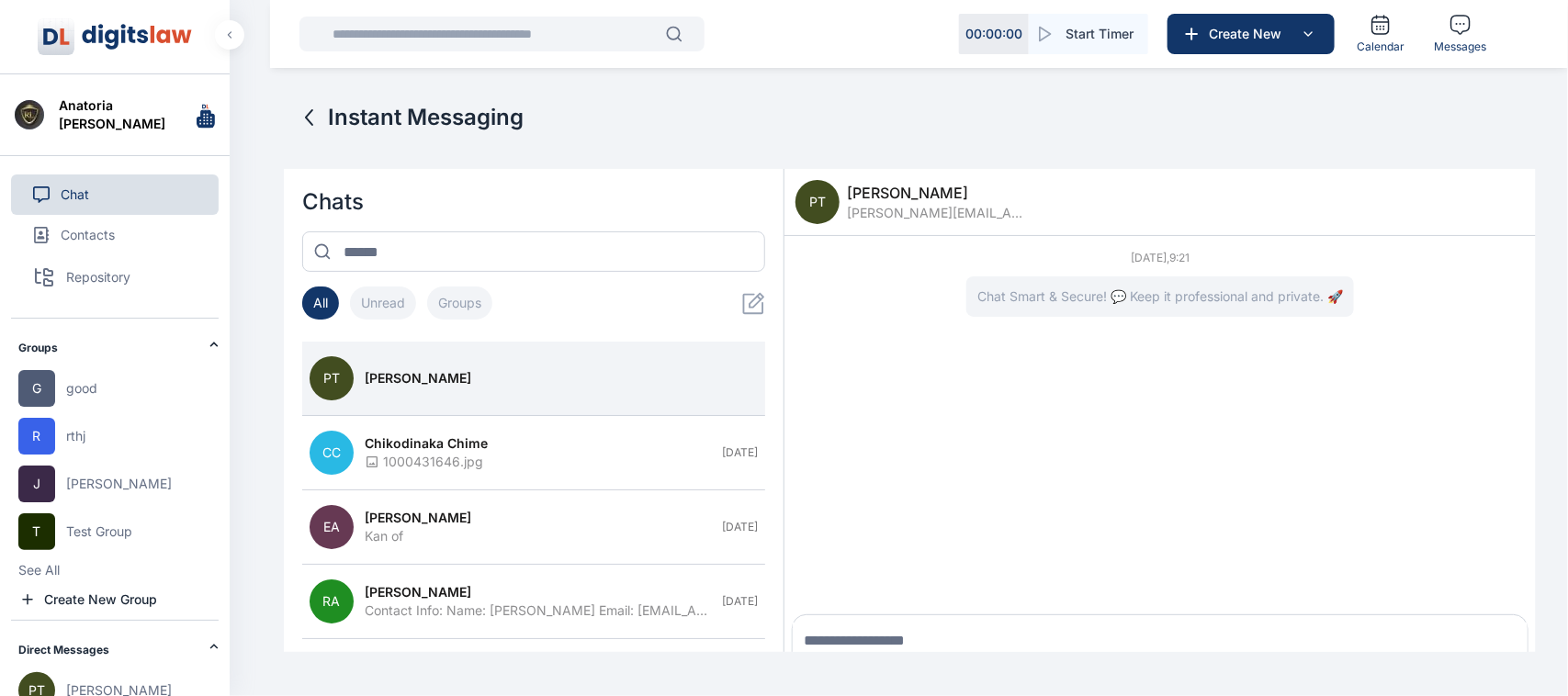
click at [157, 181] on button "Chat" at bounding box center [114, 195] width 207 height 40
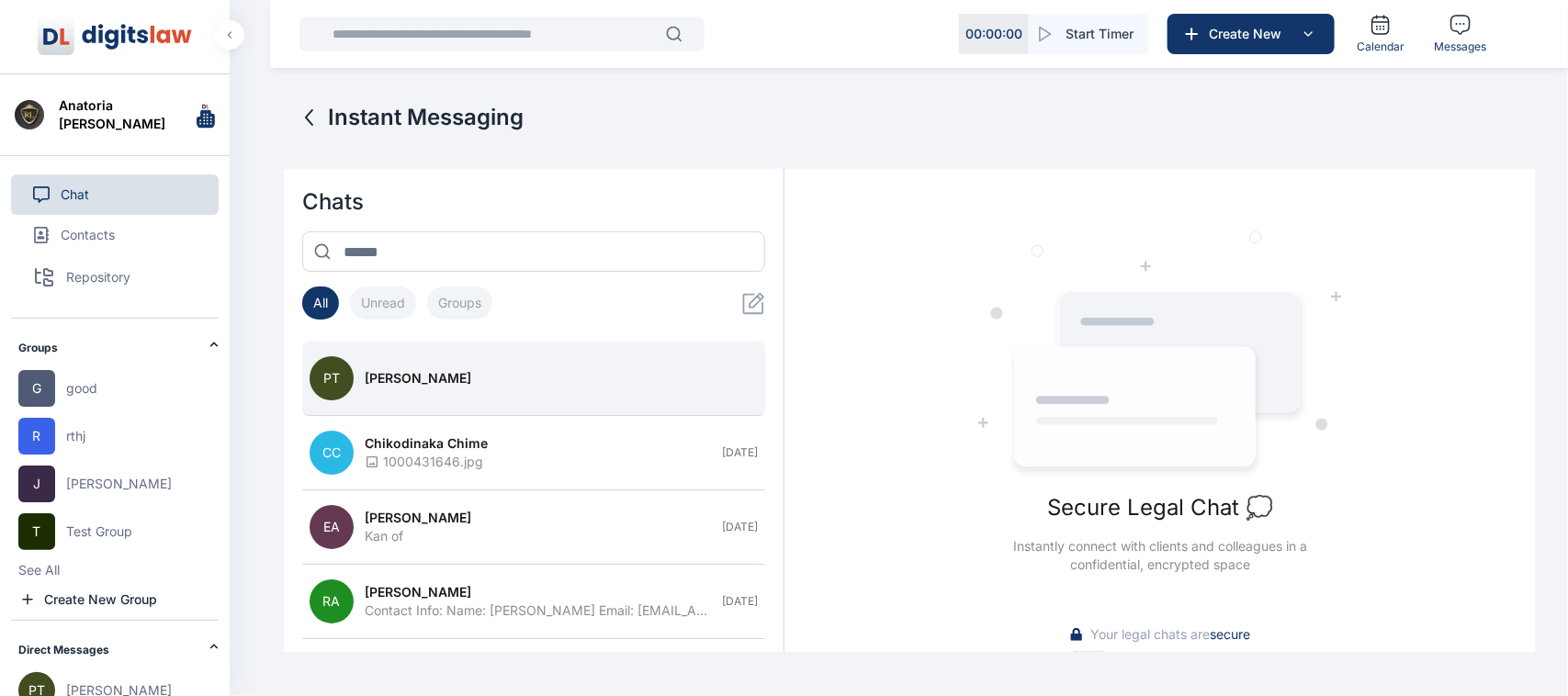
click at [506, 377] on div "[PERSON_NAME]" at bounding box center [555, 378] width 382 height 19
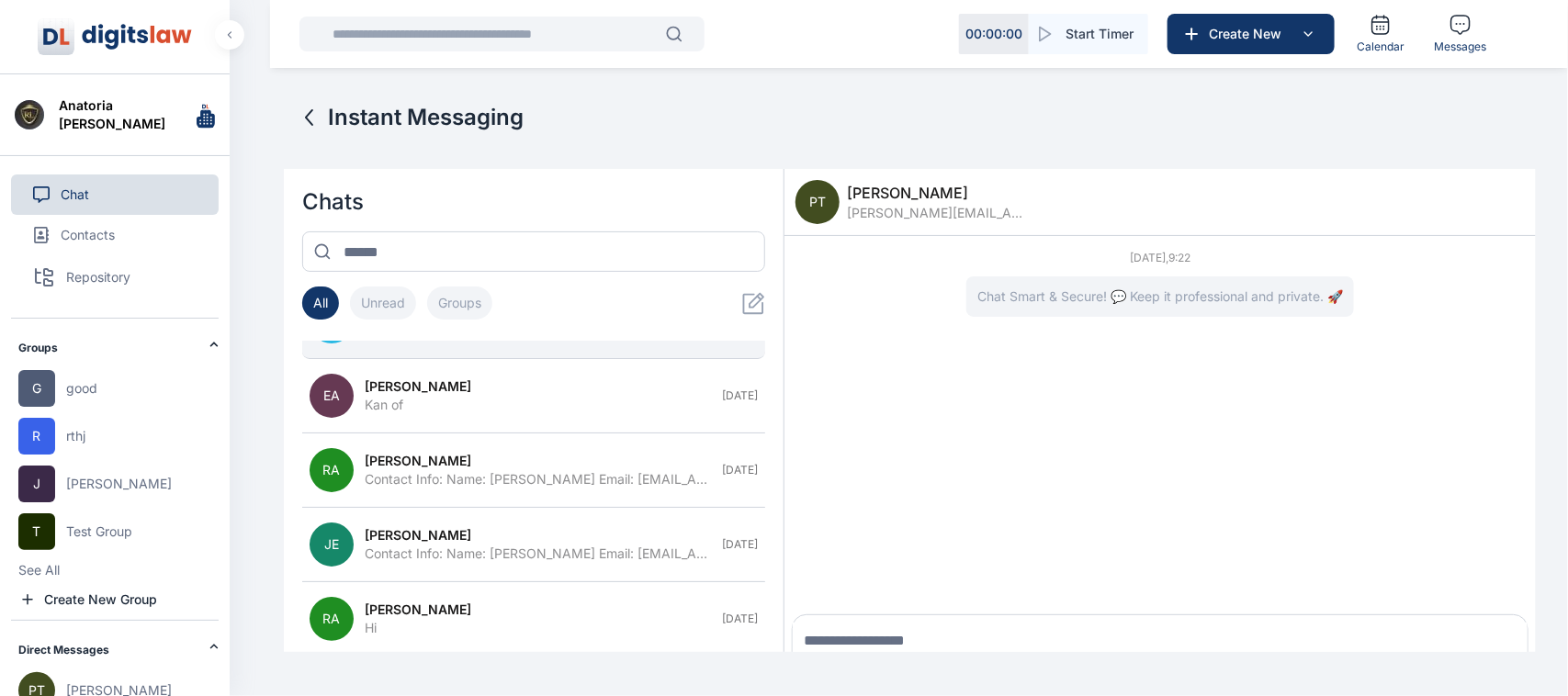
scroll to position [134, 0]
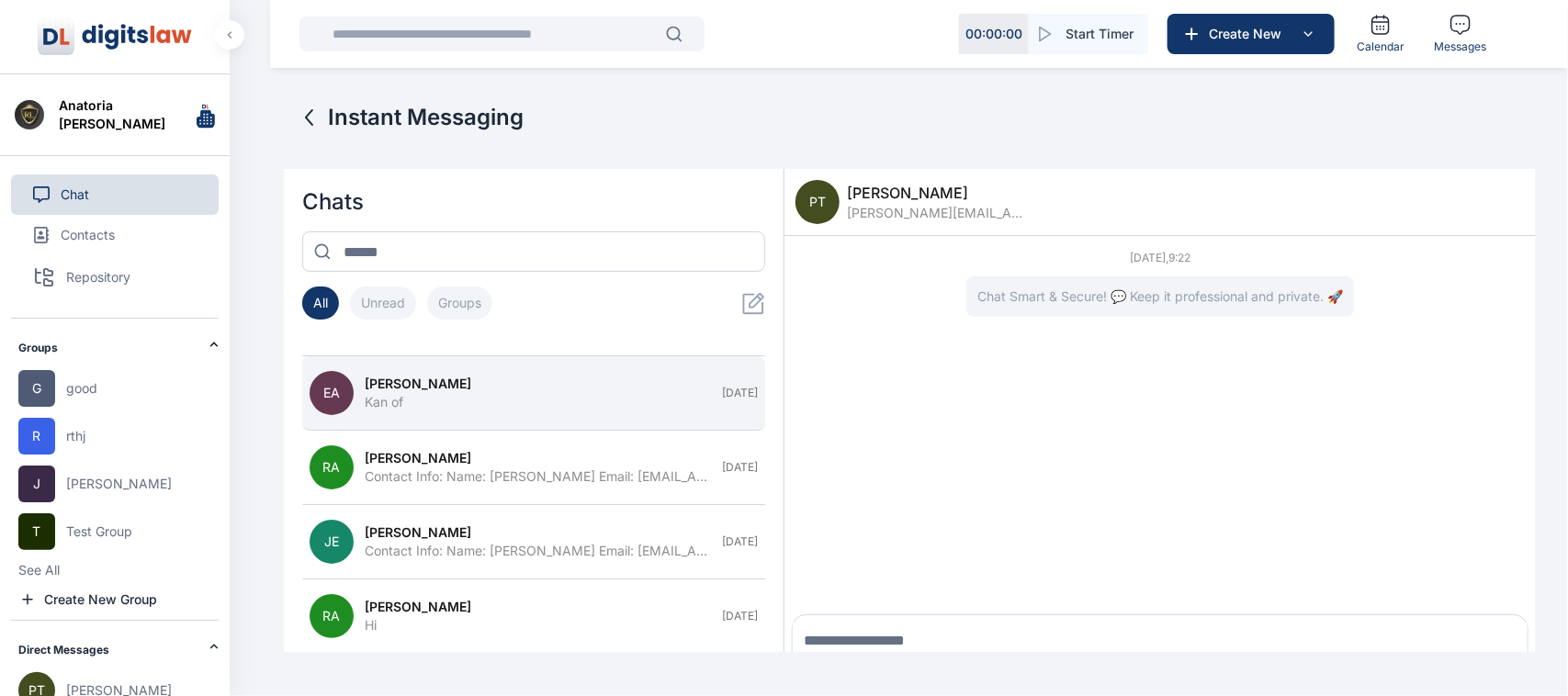
click at [507, 390] on div "[PERSON_NAME]" at bounding box center [538, 383] width 346 height 19
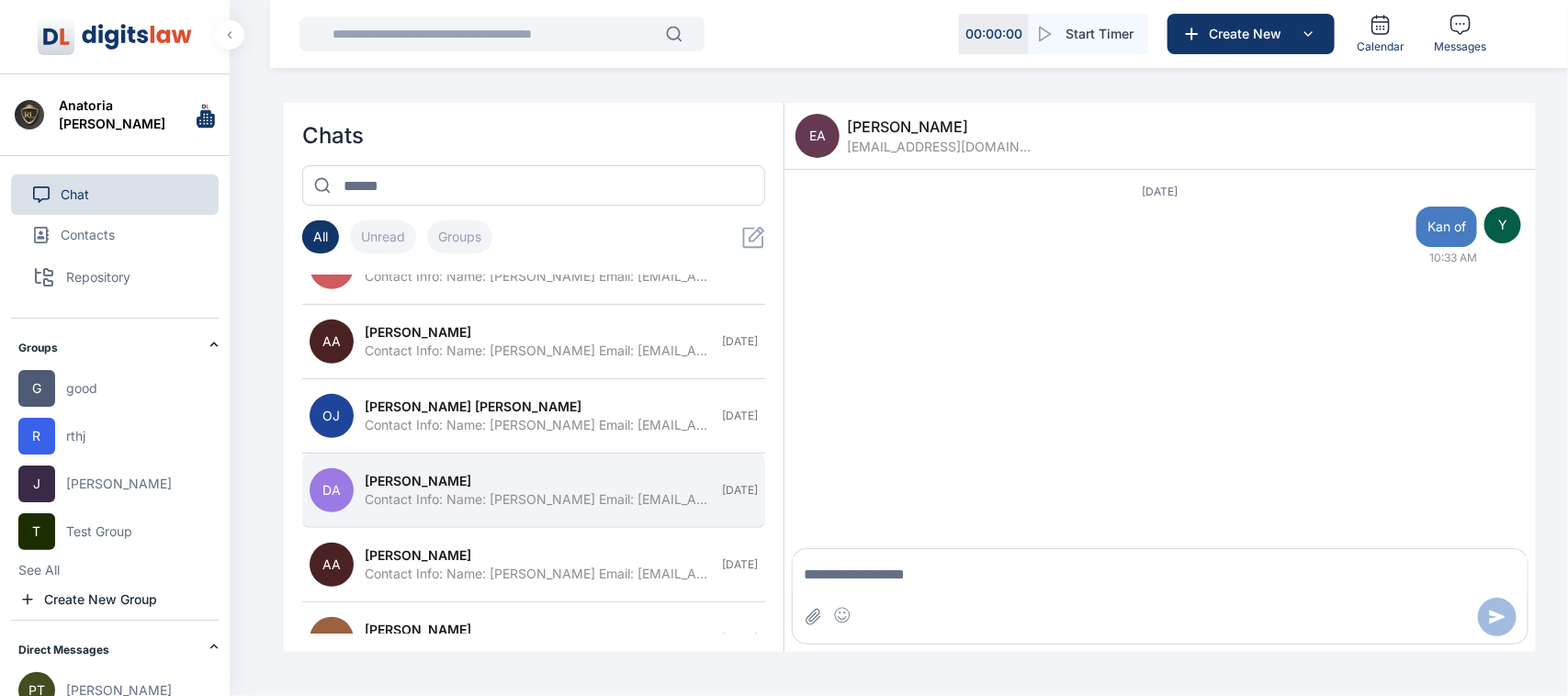
scroll to position [496, 0]
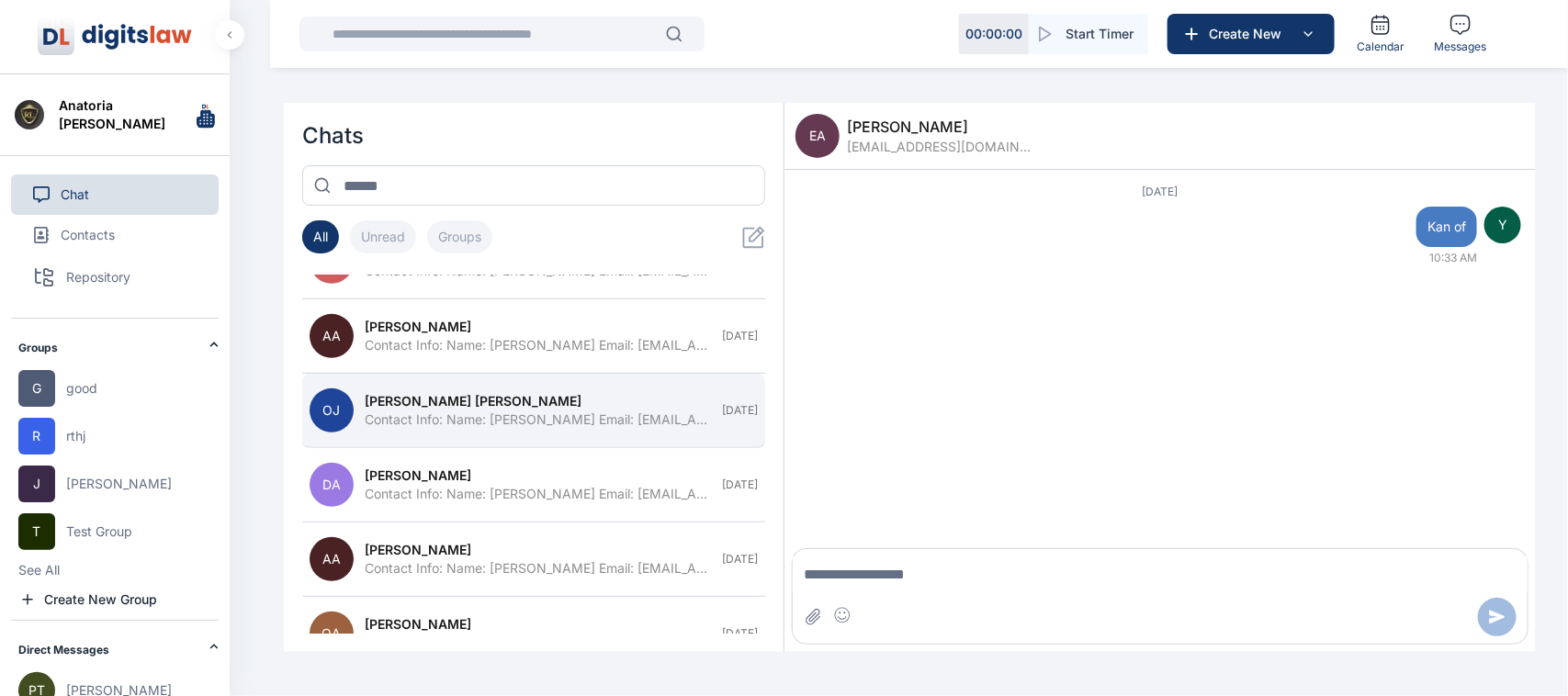
click at [508, 392] on div "[PERSON_NAME] [PERSON_NAME]" at bounding box center [538, 401] width 346 height 19
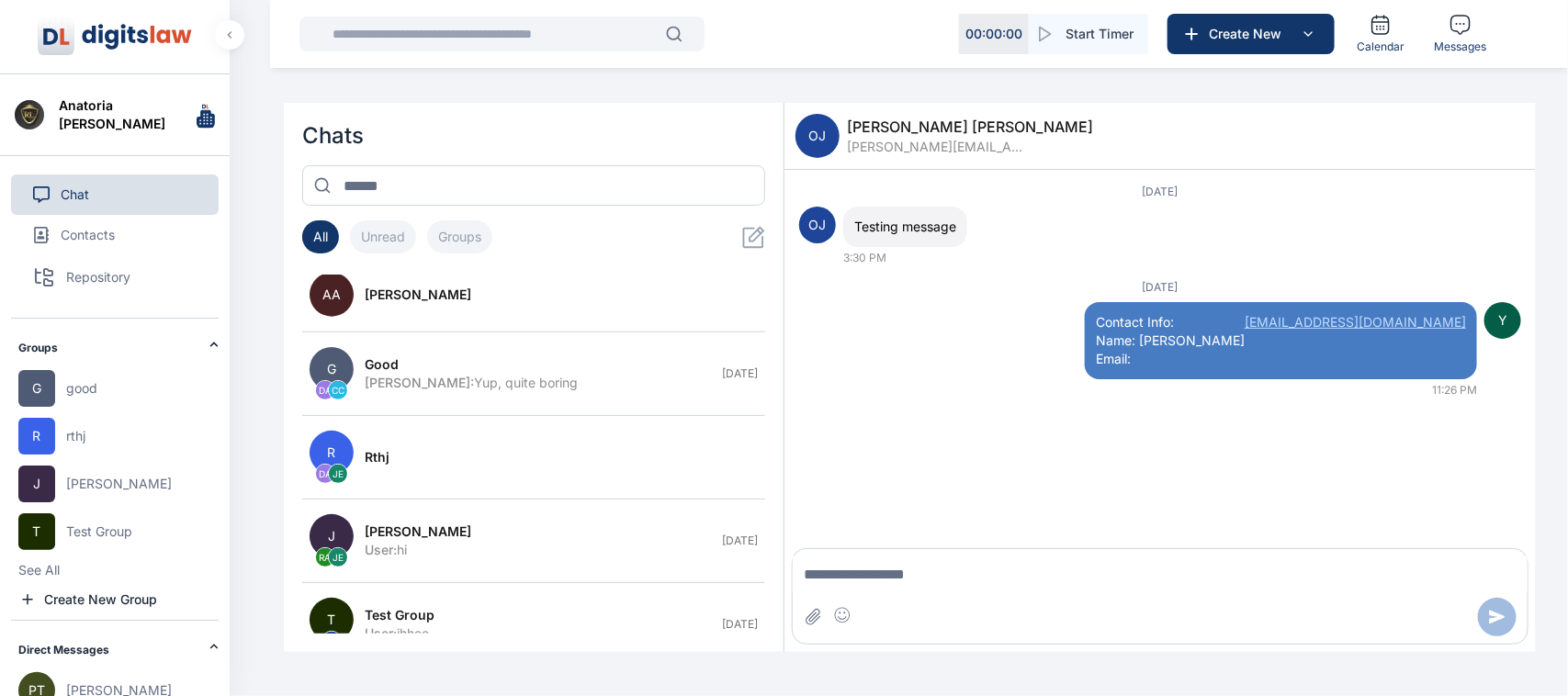
scroll to position [1031, 0]
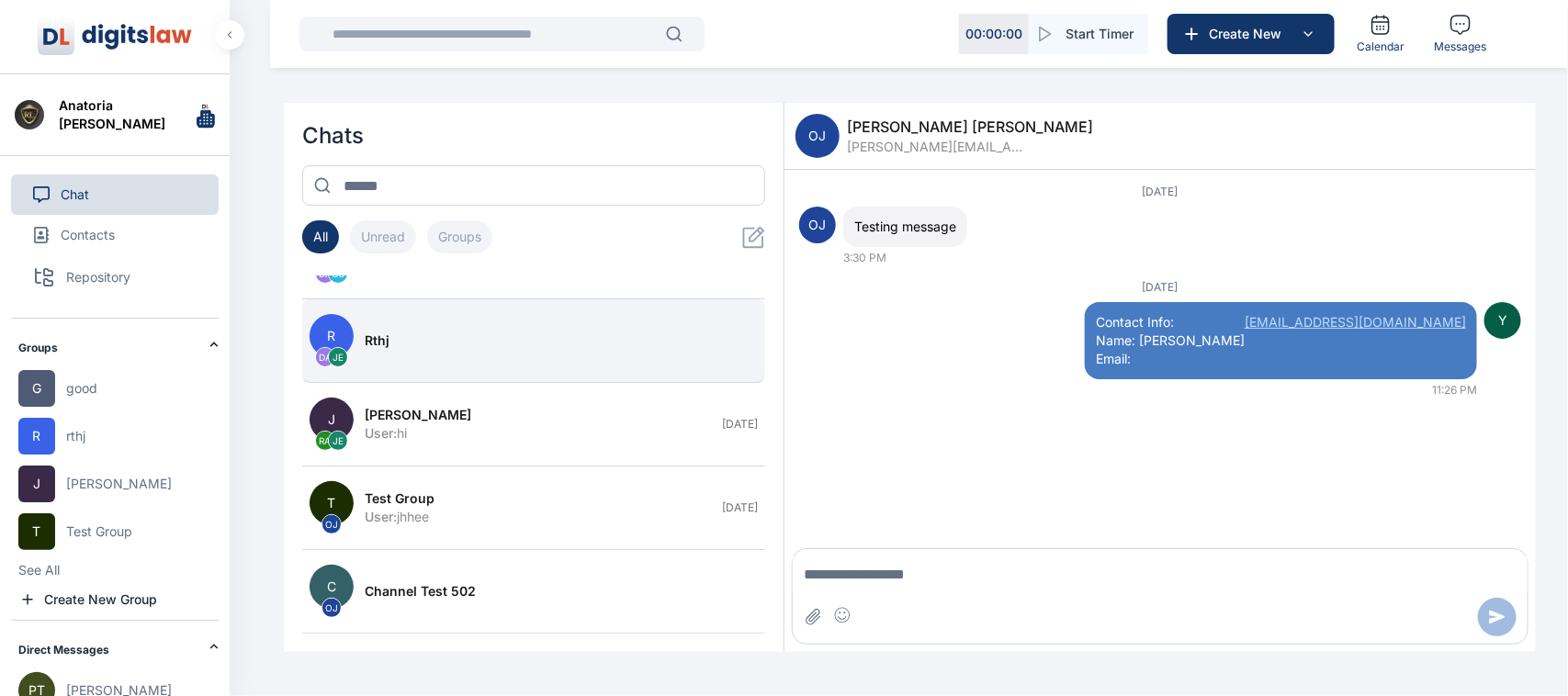
click at [511, 352] on button "R DA JE rthj" at bounding box center [533, 341] width 463 height 84
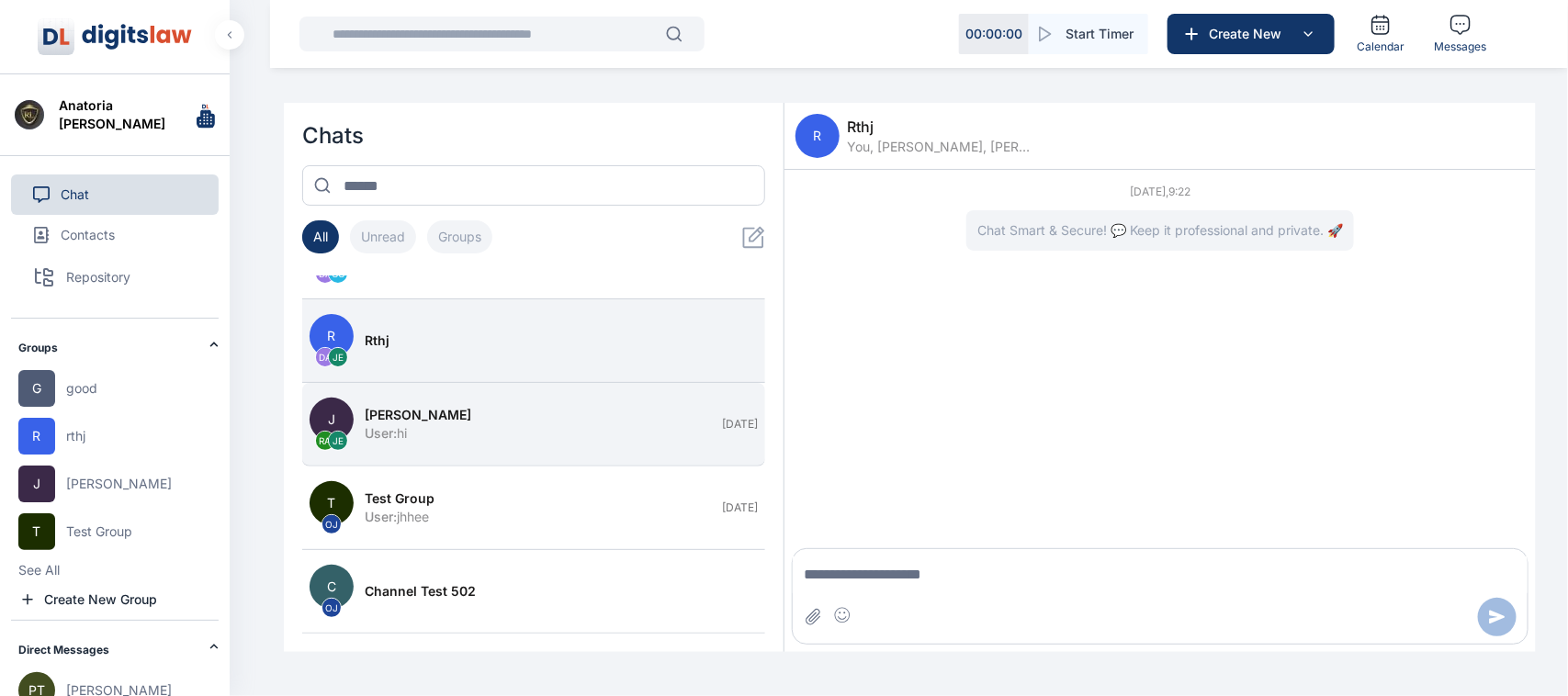
click at [520, 414] on div "[PERSON_NAME]" at bounding box center [538, 415] width 346 height 19
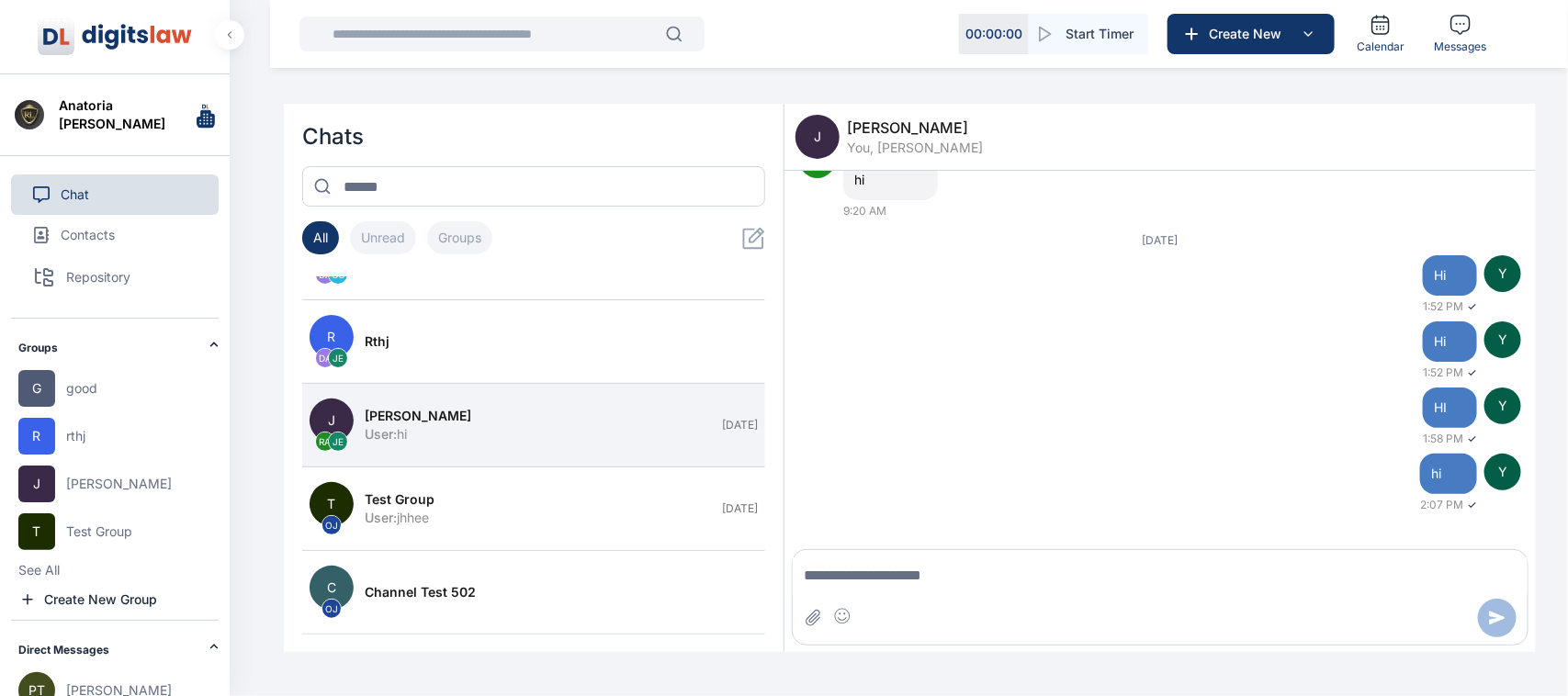
scroll to position [66, 0]
